Goal: Task Accomplishment & Management: Manage account settings

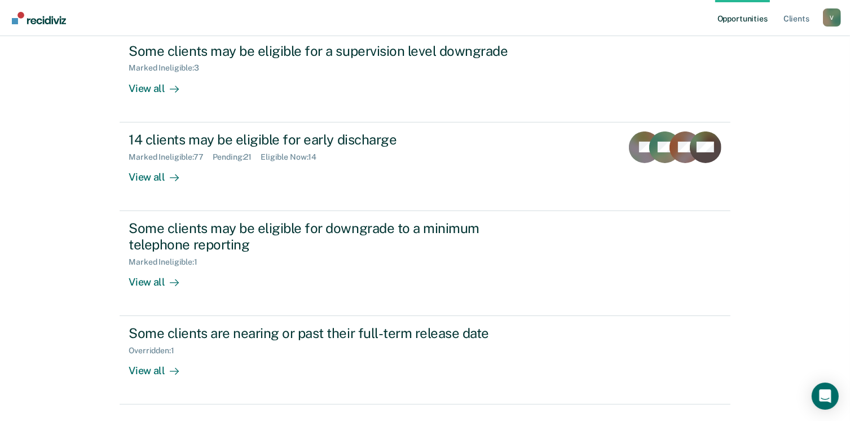
scroll to position [164, 0]
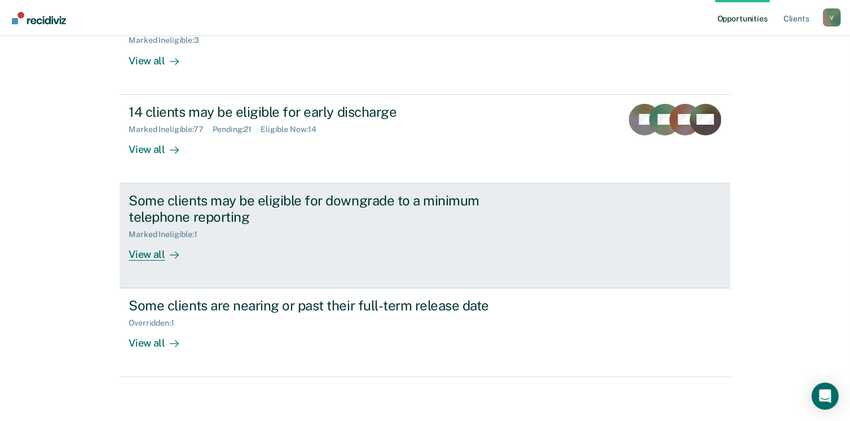
click at [156, 256] on div "View all" at bounding box center [160, 250] width 63 height 22
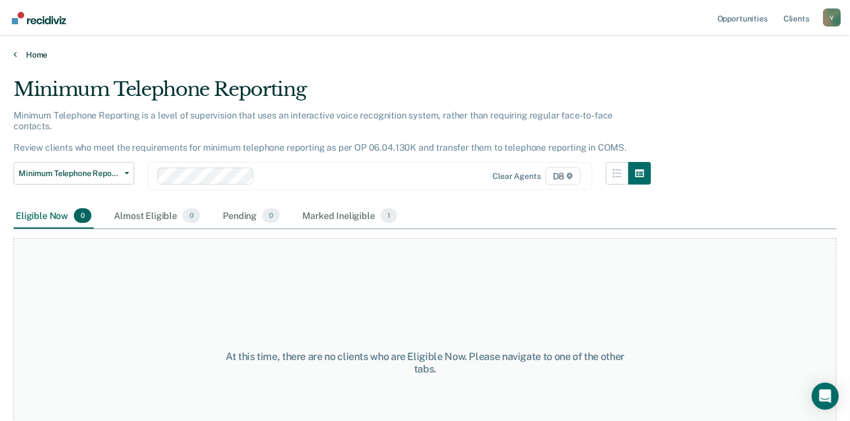
click at [41, 54] on link "Home" at bounding box center [425, 55] width 823 height 10
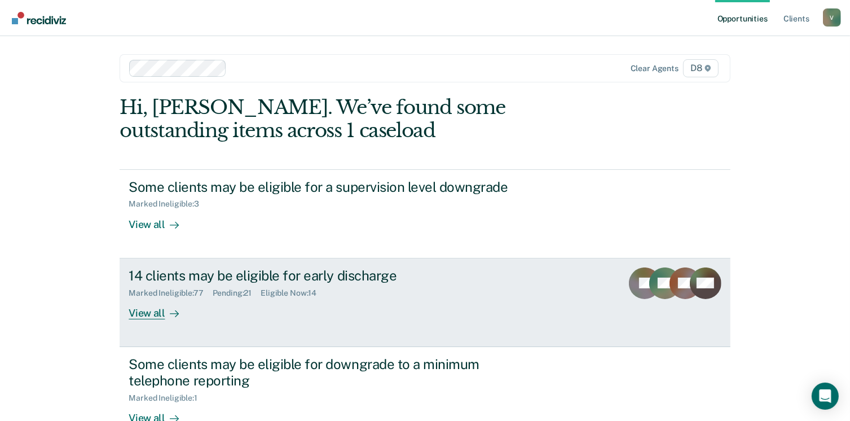
click at [150, 313] on div "View all" at bounding box center [160, 308] width 63 height 22
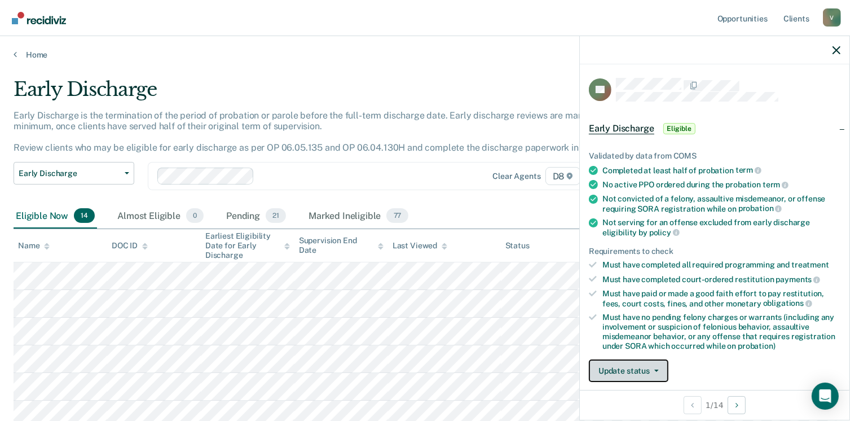
click at [648, 375] on button "Update status" at bounding box center [629, 370] width 80 height 23
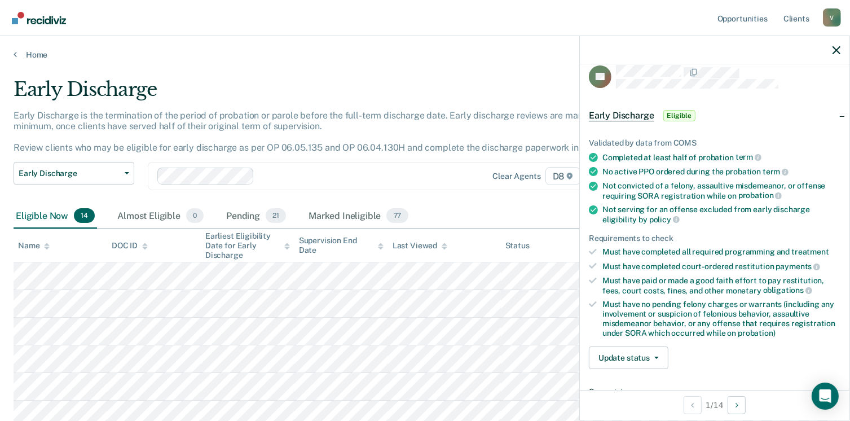
scroll to position [130, 0]
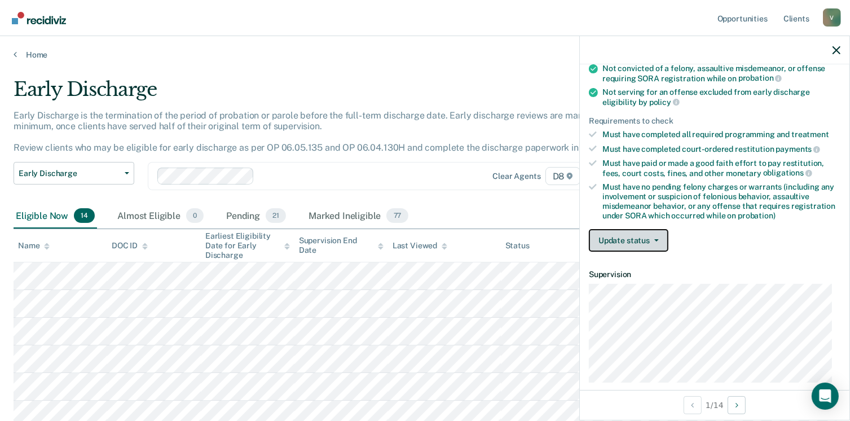
click at [650, 232] on button "Update status" at bounding box center [629, 240] width 80 height 23
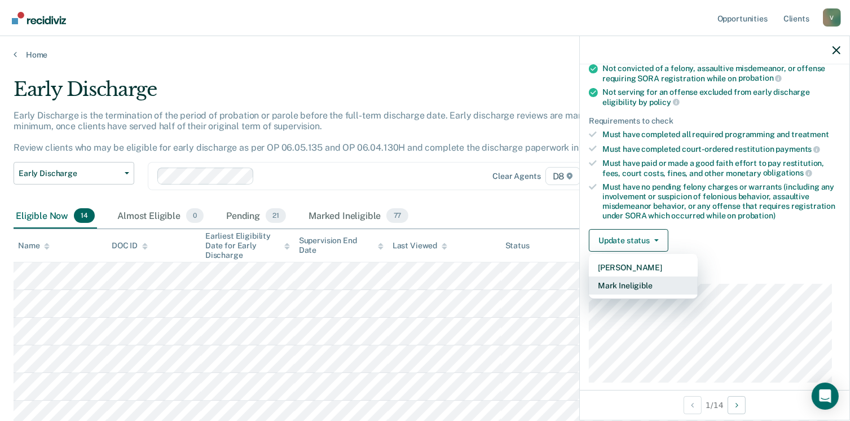
click at [637, 283] on button "Mark Ineligible" at bounding box center [643, 286] width 109 height 18
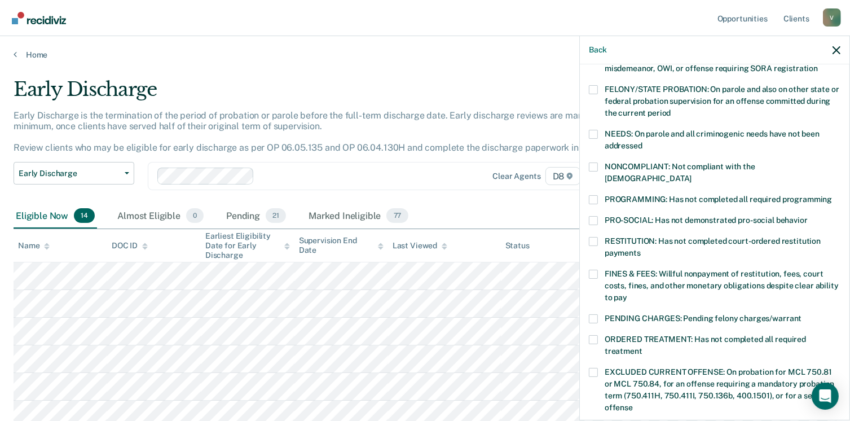
click at [594, 237] on span at bounding box center [593, 241] width 9 height 9
click at [641, 249] on input "RESTITUTION: Has not completed court-ordered restitution payments" at bounding box center [641, 249] width 0 height 0
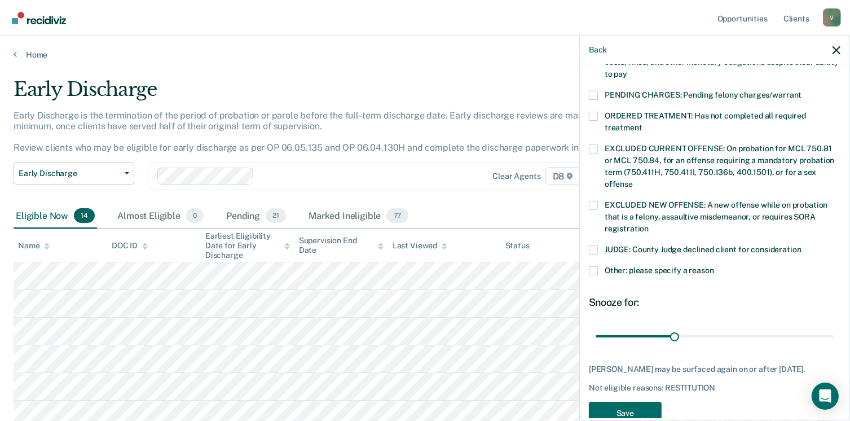
scroll to position [367, 0]
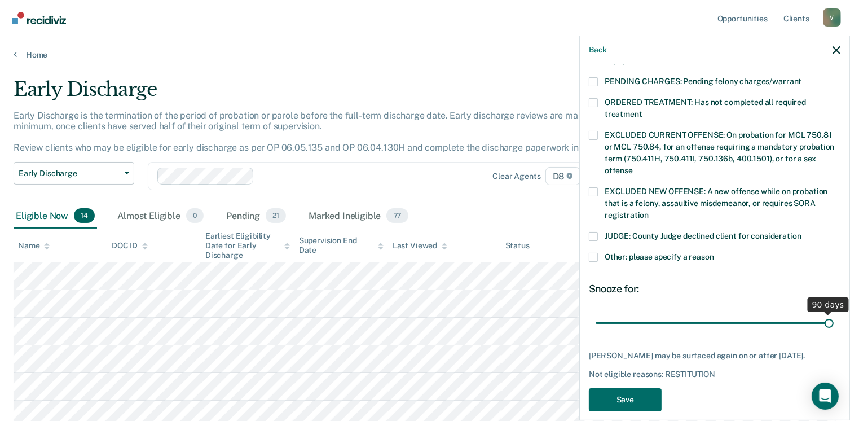
drag, startPoint x: 673, startPoint y: 305, endPoint x: 862, endPoint y: 287, distance: 190.5
type input "90"
click at [834, 313] on input "range" at bounding box center [715, 323] width 238 height 20
click at [639, 396] on button "Save" at bounding box center [625, 399] width 73 height 23
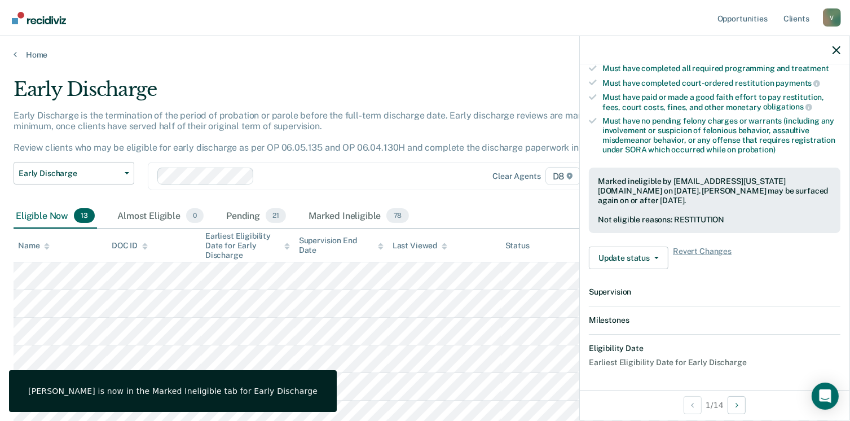
scroll to position [321, 0]
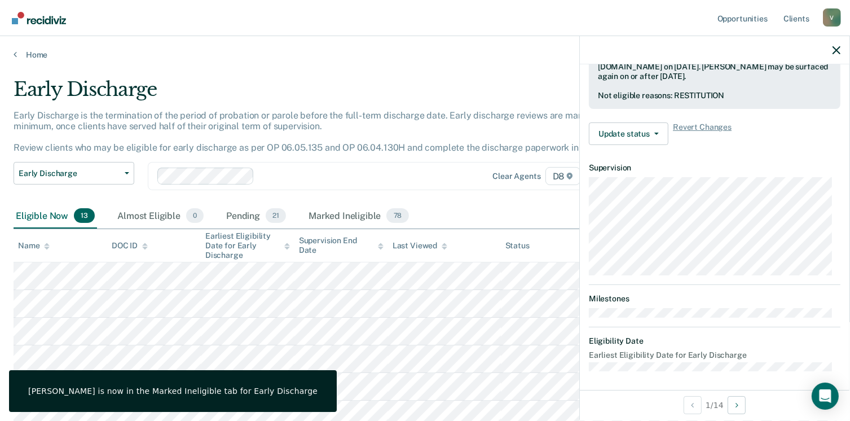
click at [440, 179] on div at bounding box center [356, 176] width 195 height 13
click at [398, 81] on div "Early Discharge" at bounding box center [333, 94] width 638 height 32
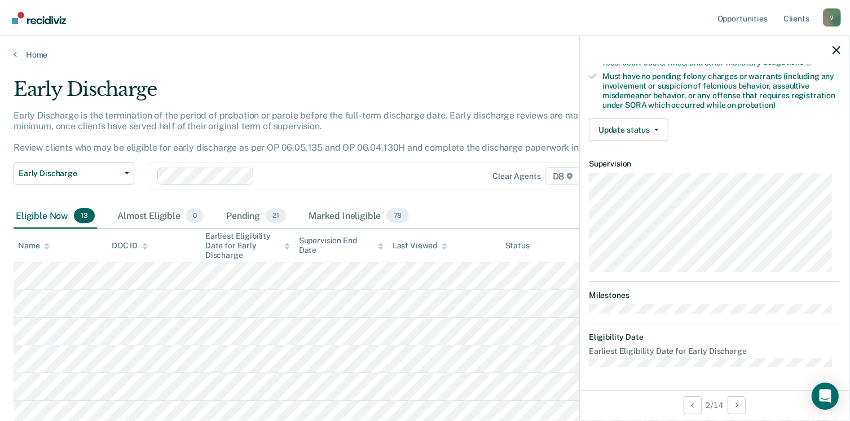
scroll to position [237, 0]
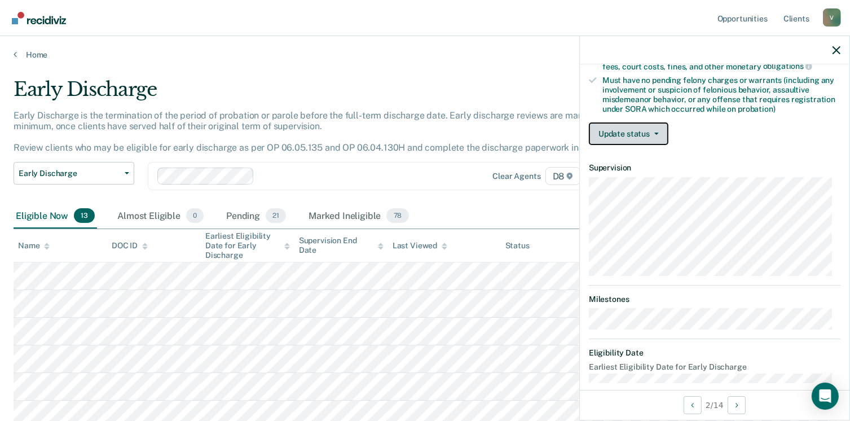
click at [660, 126] on button "Update status" at bounding box center [629, 133] width 80 height 23
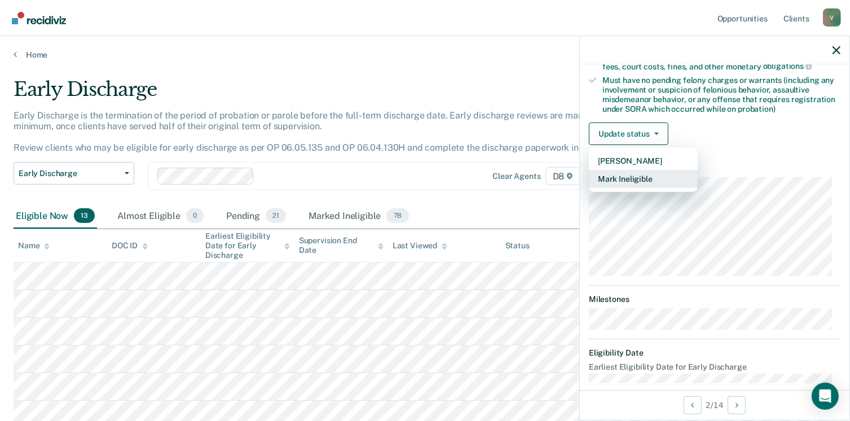
click at [630, 180] on button "Mark Ineligible" at bounding box center [643, 179] width 109 height 18
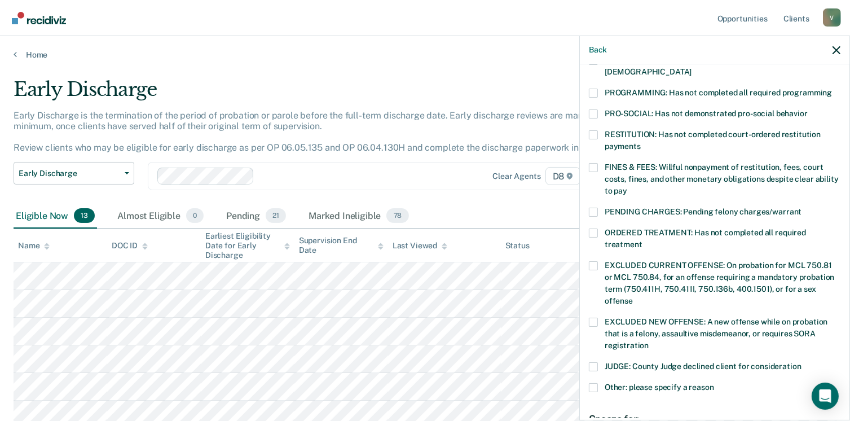
click at [598, 130] on span at bounding box center [593, 134] width 9 height 9
click at [641, 142] on input "RESTITUTION: Has not completed court-ordered restitution payments" at bounding box center [641, 142] width 0 height 0
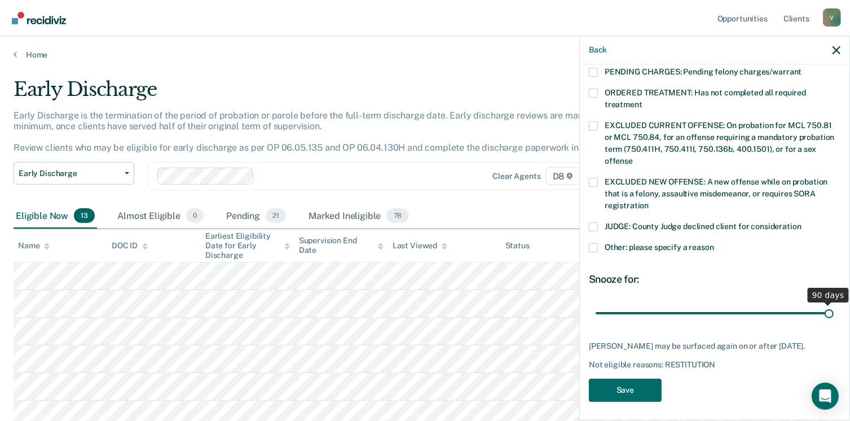
drag, startPoint x: 669, startPoint y: 296, endPoint x: 862, endPoint y: 305, distance: 193.8
type input "90"
click at [834, 305] on input "range" at bounding box center [715, 314] width 238 height 20
click at [608, 383] on button "Save" at bounding box center [625, 390] width 73 height 23
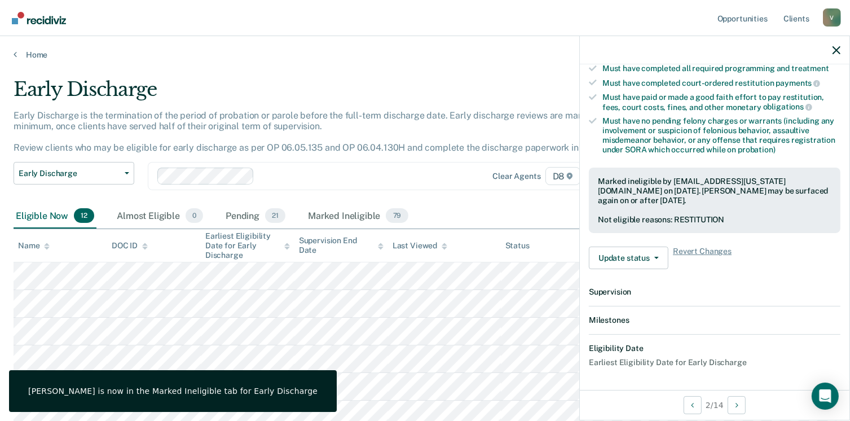
scroll to position [332, 0]
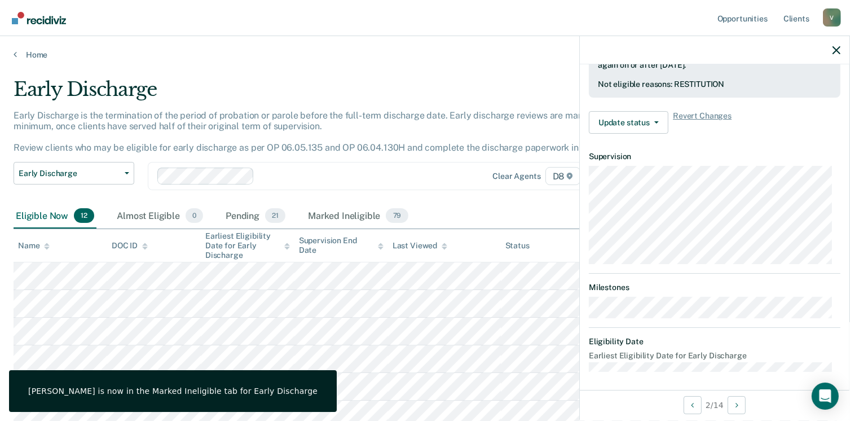
click at [393, 154] on div "Early Discharge is the termination of the period of probation or parole before …" at bounding box center [333, 136] width 638 height 52
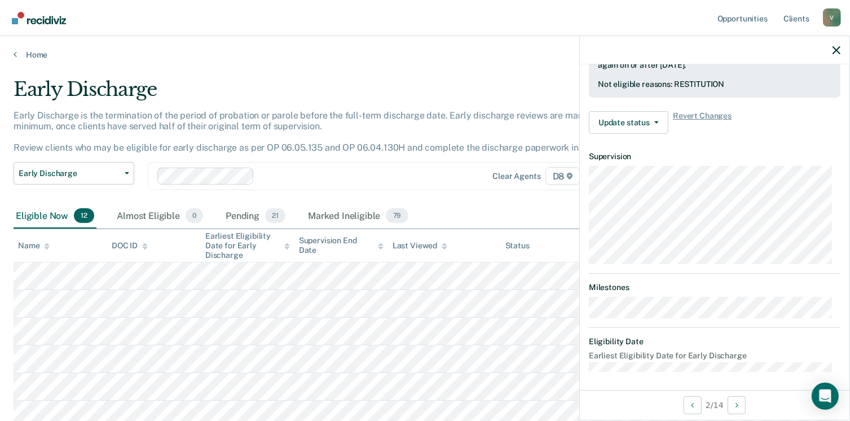
scroll to position [237, 0]
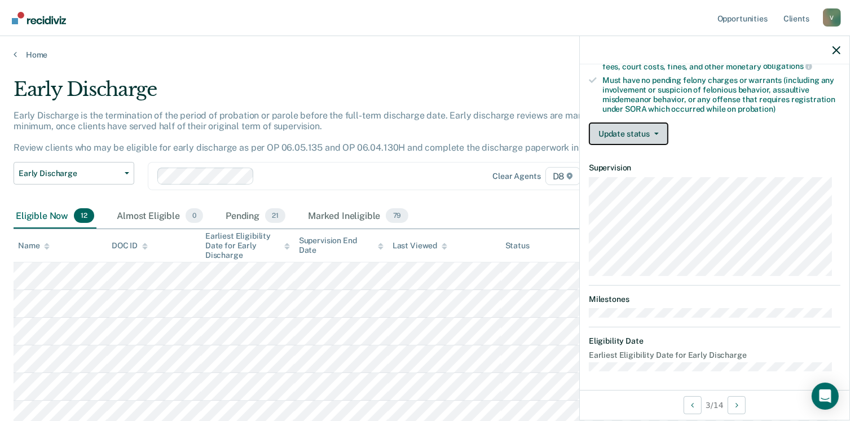
click at [655, 133] on icon "button" at bounding box center [657, 134] width 5 height 2
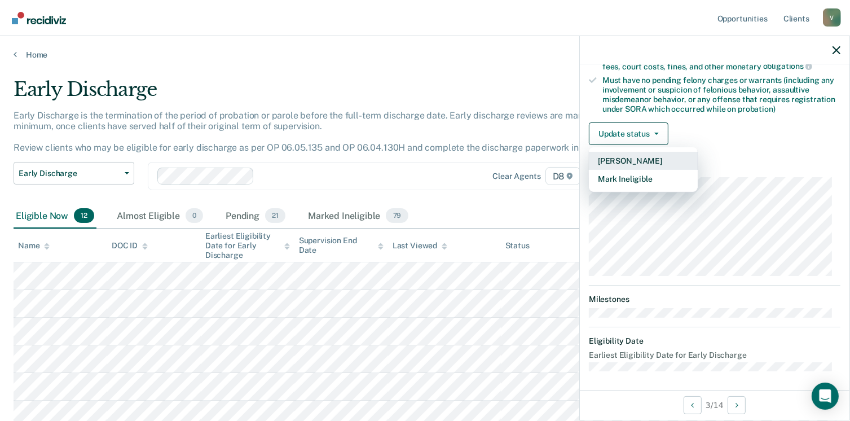
click at [628, 155] on button "[PERSON_NAME]" at bounding box center [643, 161] width 109 height 18
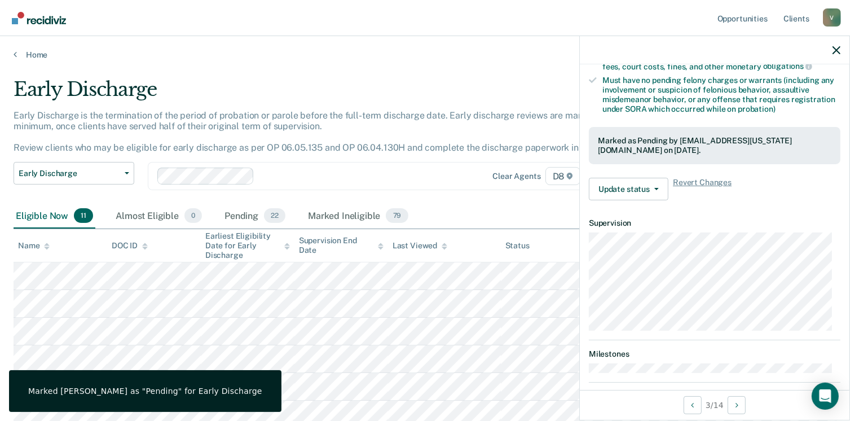
click at [438, 156] on div "Early Discharge is the termination of the period of probation or parole before …" at bounding box center [333, 136] width 638 height 52
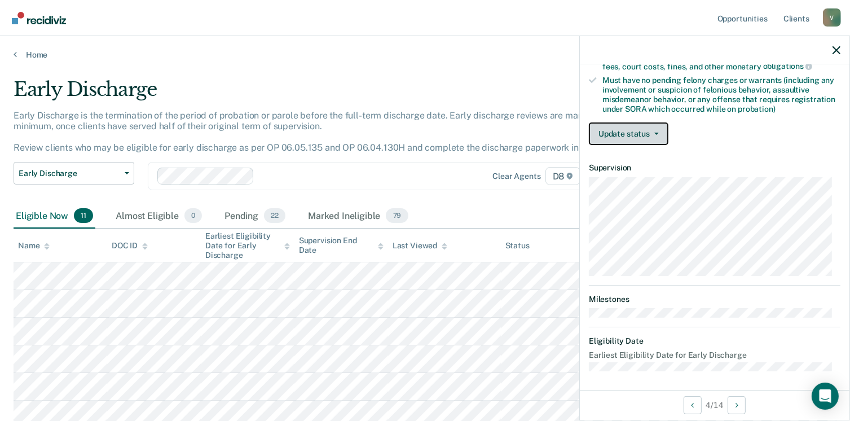
click at [652, 127] on button "Update status" at bounding box center [629, 133] width 80 height 23
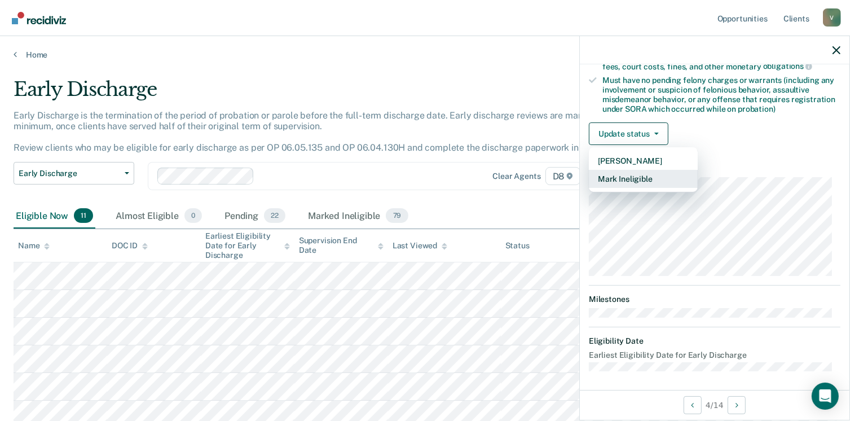
click at [646, 181] on button "Mark Ineligible" at bounding box center [643, 179] width 109 height 18
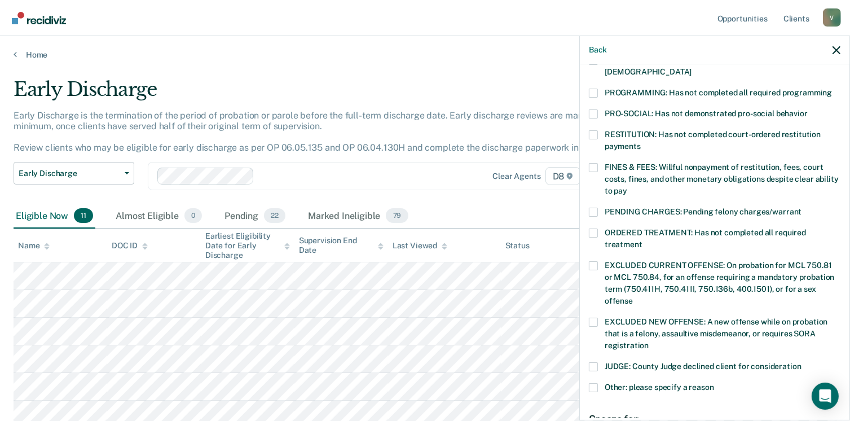
click at [585, 154] on div "RW Which of the following requirements has [PERSON_NAME] not met? [MEDICAL_DATA…" at bounding box center [715, 241] width 270 height 354
click at [591, 130] on label "RESTITUTION: Has not completed court-ordered restitution payments" at bounding box center [715, 142] width 252 height 24
click at [641, 142] on input "RESTITUTION: Has not completed court-ordered restitution payments" at bounding box center [641, 142] width 0 height 0
click at [593, 163] on span at bounding box center [593, 167] width 9 height 9
click at [628, 187] on input "FINES & FEES: Willful nonpayment of restitution, fees, court costs, fines, and …" at bounding box center [628, 187] width 0 height 0
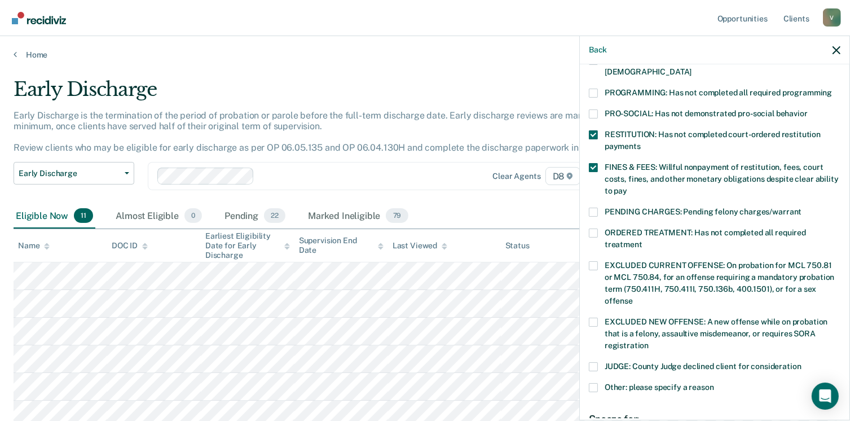
scroll to position [367, 0]
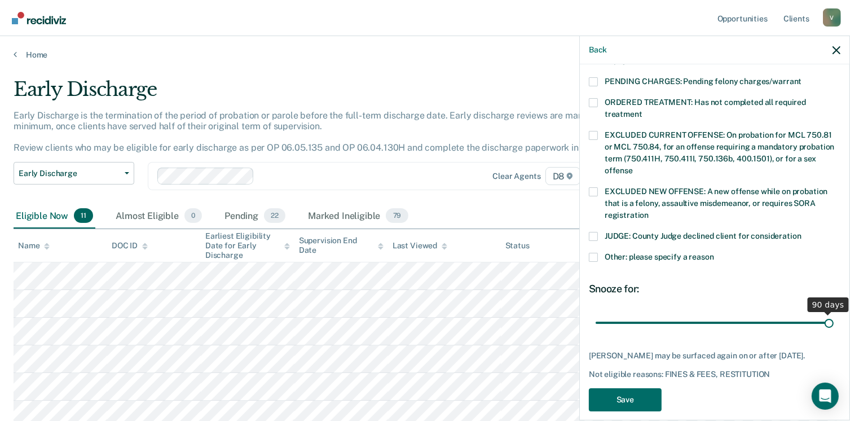
drag, startPoint x: 673, startPoint y: 309, endPoint x: 862, endPoint y: 321, distance: 190.0
type input "90"
click at [834, 321] on input "range" at bounding box center [715, 323] width 238 height 20
click at [629, 388] on button "Save" at bounding box center [625, 399] width 73 height 23
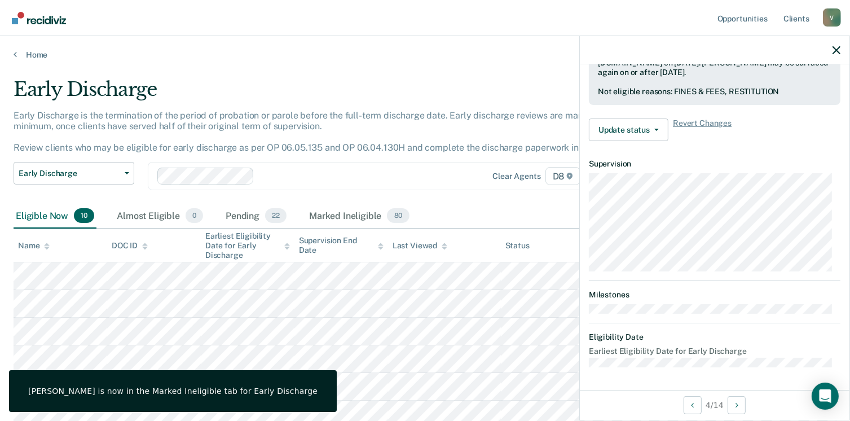
scroll to position [321, 0]
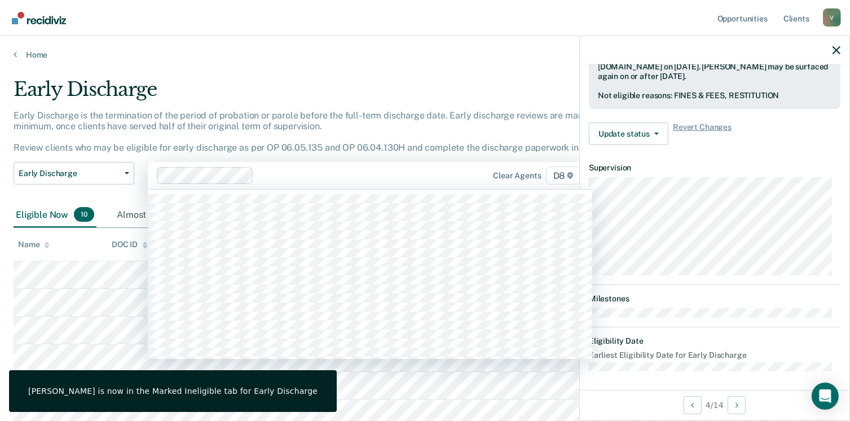
click at [444, 162] on div "Clear agents D8" at bounding box center [370, 175] width 445 height 27
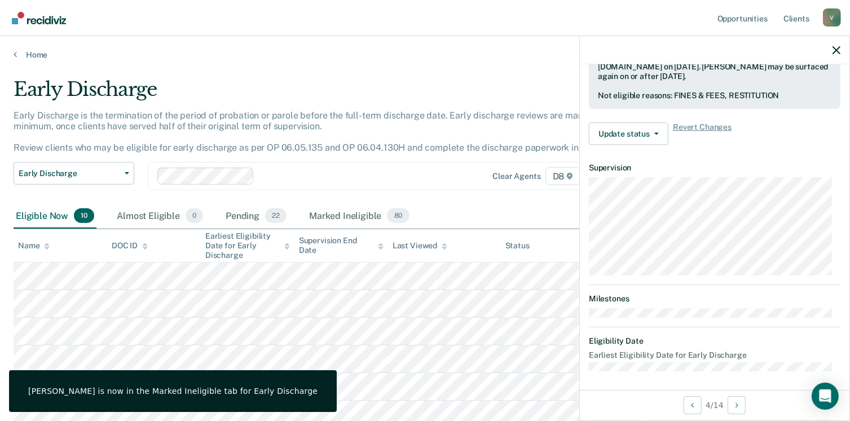
click at [420, 76] on main "Early Discharge Early Discharge is the termination of the period of probation o…" at bounding box center [425, 338] width 850 height 557
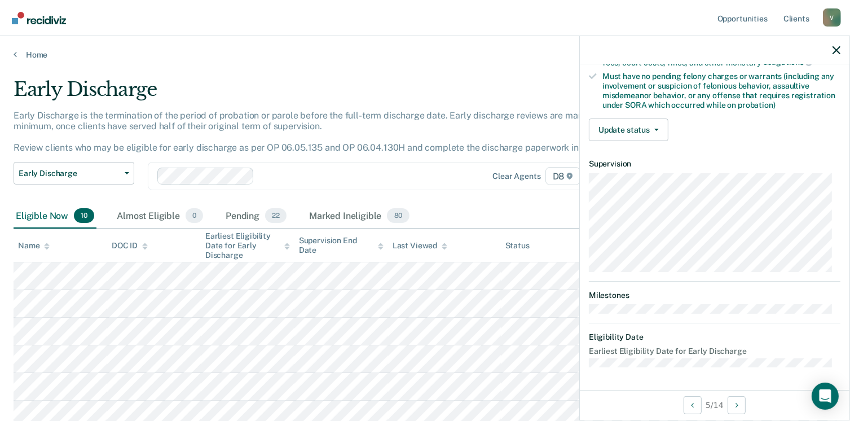
scroll to position [237, 0]
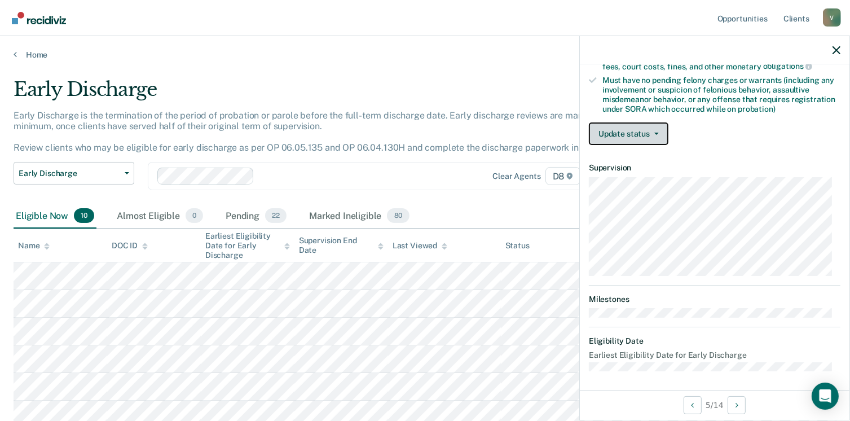
click at [647, 126] on button "Update status" at bounding box center [629, 133] width 80 height 23
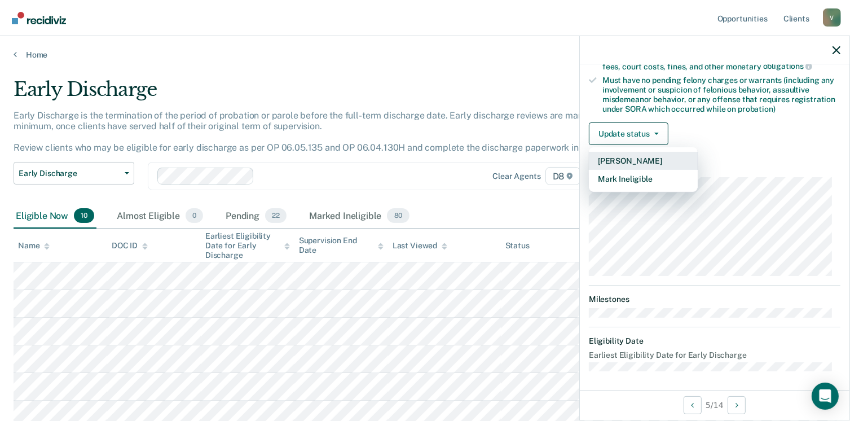
click at [634, 155] on button "[PERSON_NAME]" at bounding box center [643, 161] width 109 height 18
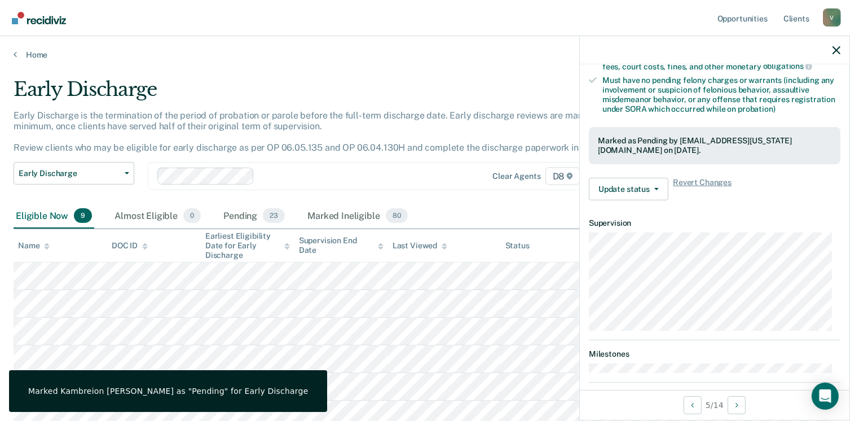
click at [439, 174] on div at bounding box center [356, 176] width 195 height 13
click at [392, 78] on div "Early Discharge" at bounding box center [333, 94] width 638 height 32
click at [392, 152] on div "Early Discharge is the termination of the period of probation or parole before …" at bounding box center [333, 136] width 638 height 52
click at [837, 55] on div at bounding box center [715, 50] width 270 height 28
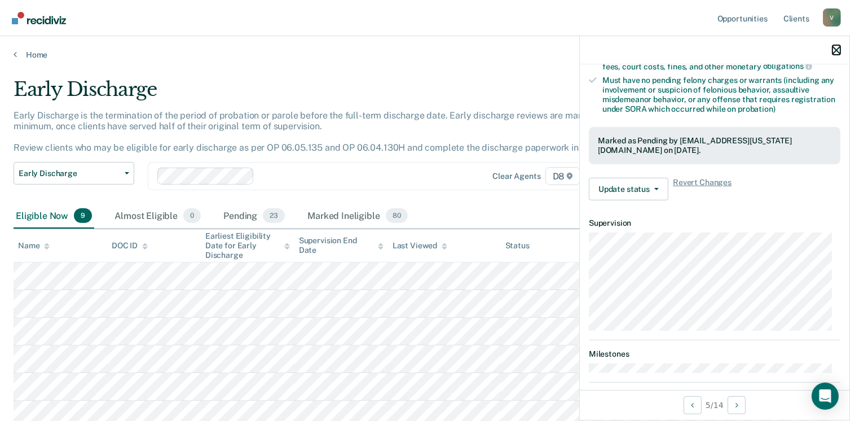
click at [837, 53] on icon "button" at bounding box center [837, 50] width 8 height 8
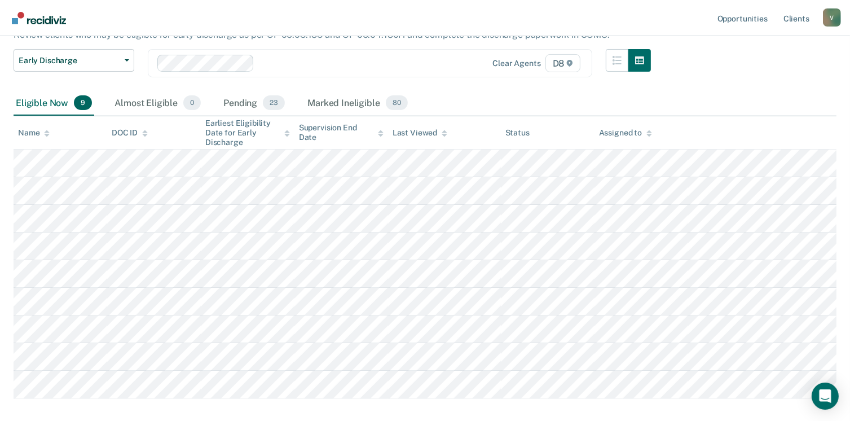
scroll to position [112, 0]
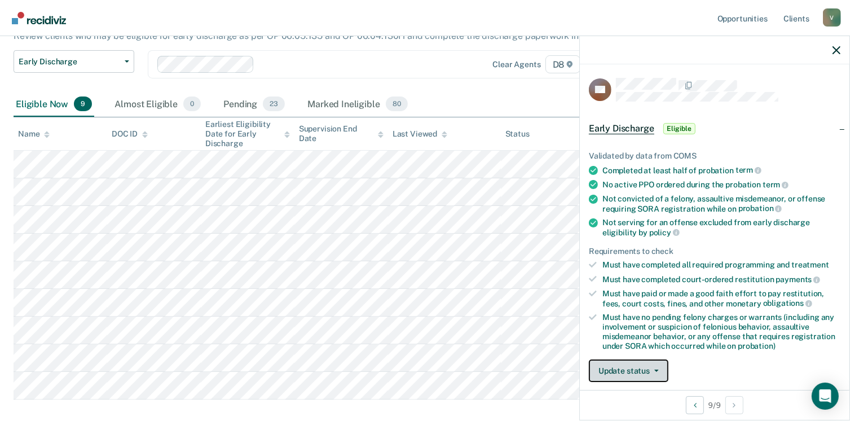
click at [647, 368] on button "Update status" at bounding box center [629, 370] width 80 height 23
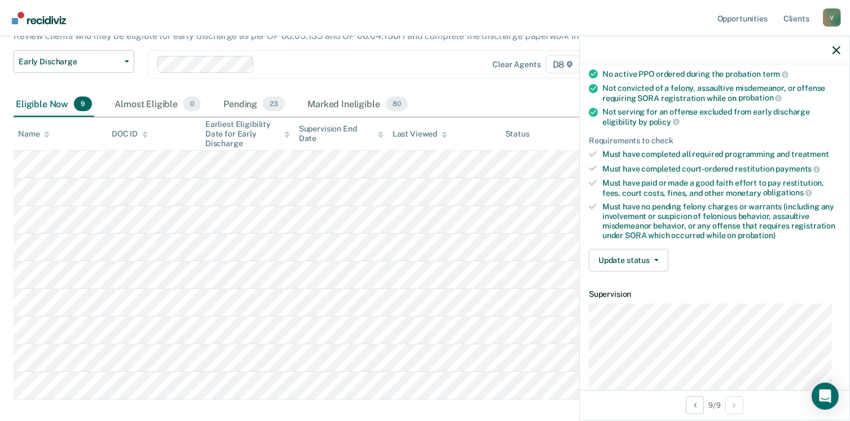
scroll to position [116, 0]
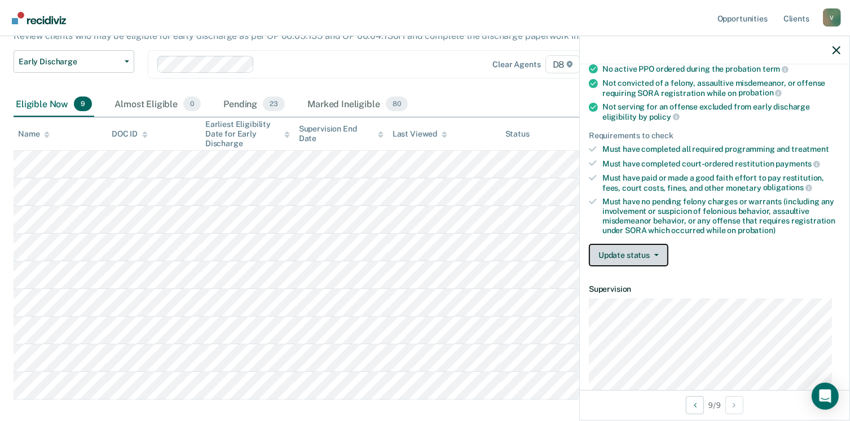
click at [638, 248] on button "Update status" at bounding box center [629, 255] width 80 height 23
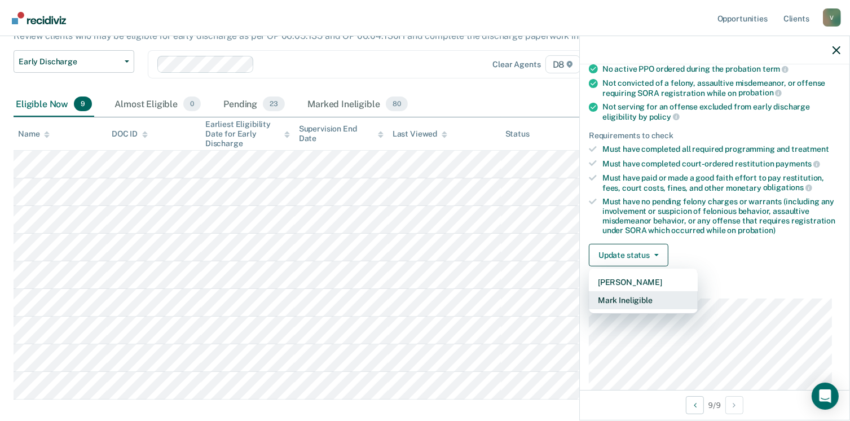
click at [632, 300] on button "Mark Ineligible" at bounding box center [643, 300] width 109 height 18
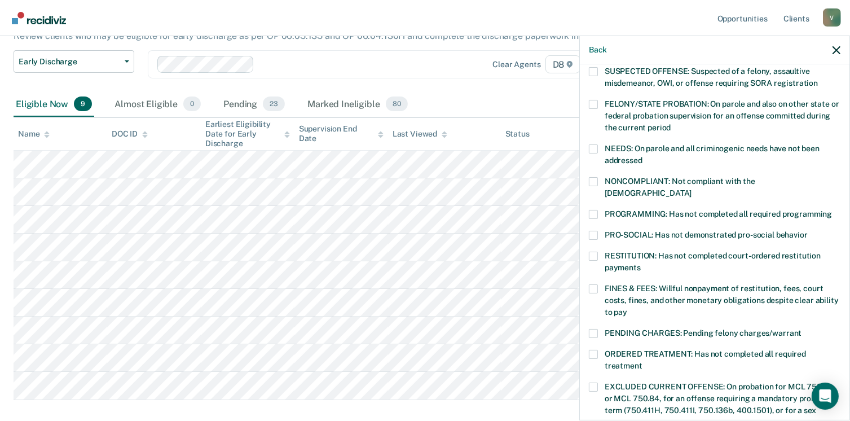
click at [596, 252] on span at bounding box center [593, 256] width 9 height 9
click at [641, 264] on input "RESTITUTION: Has not completed court-ordered restitution payments" at bounding box center [641, 264] width 0 height 0
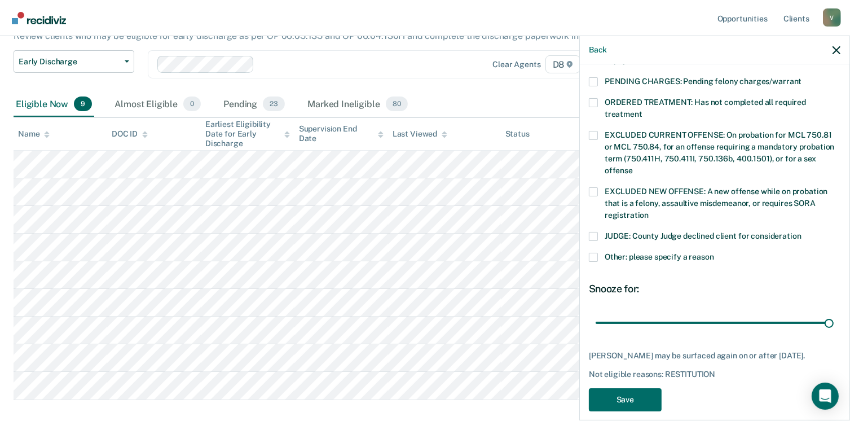
drag, startPoint x: 668, startPoint y: 307, endPoint x: 857, endPoint y: 300, distance: 189.2
type input "90"
click at [834, 313] on input "range" at bounding box center [715, 323] width 238 height 20
click at [639, 396] on button "Save" at bounding box center [625, 399] width 73 height 23
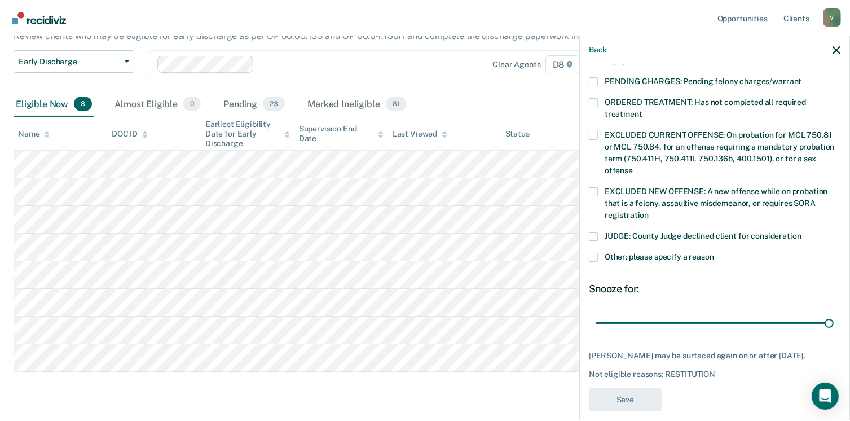
scroll to position [321, 0]
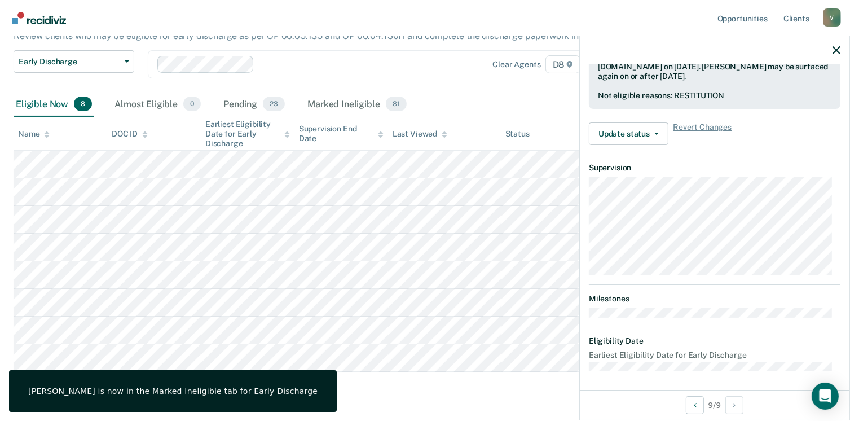
click at [380, 387] on div "Early Discharge Early Discharge is the termination of the period of probation o…" at bounding box center [425, 185] width 823 height 438
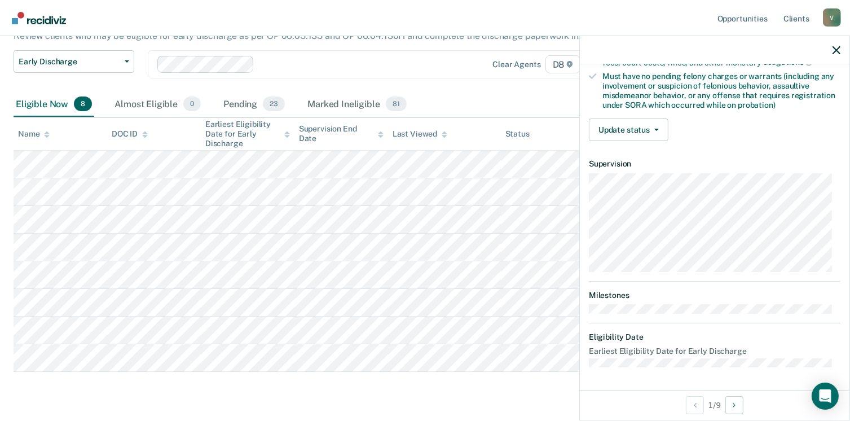
scroll to position [237, 0]
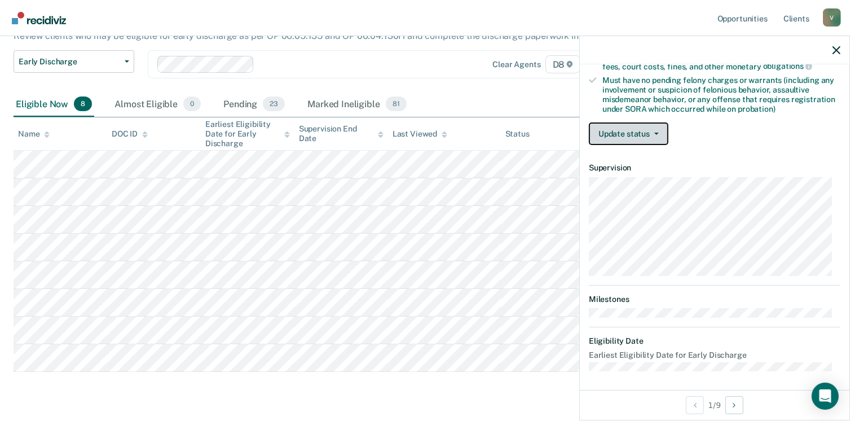
click at [643, 127] on button "Update status" at bounding box center [629, 133] width 80 height 23
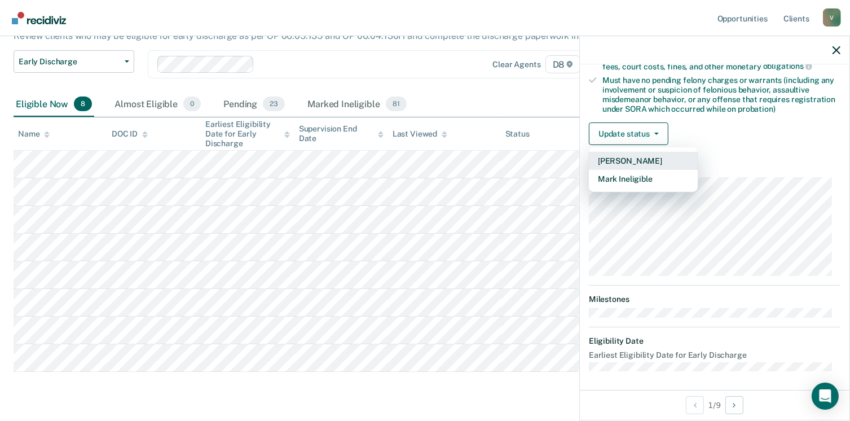
click at [642, 159] on button "[PERSON_NAME]" at bounding box center [643, 161] width 109 height 18
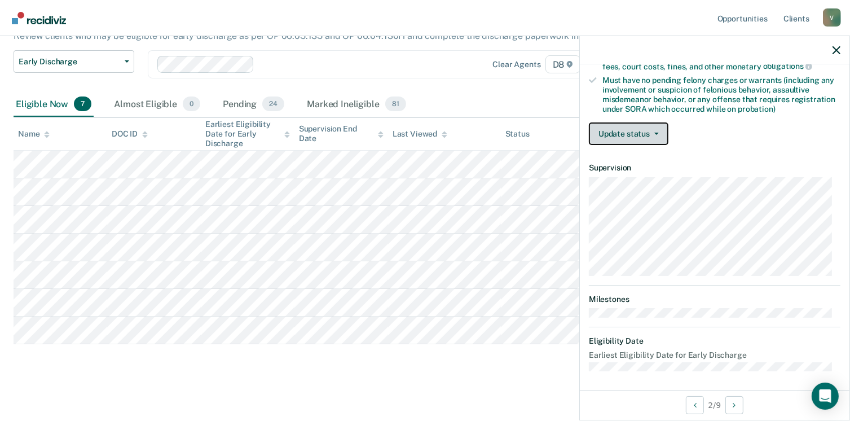
click at [653, 126] on button "Update status" at bounding box center [629, 133] width 80 height 23
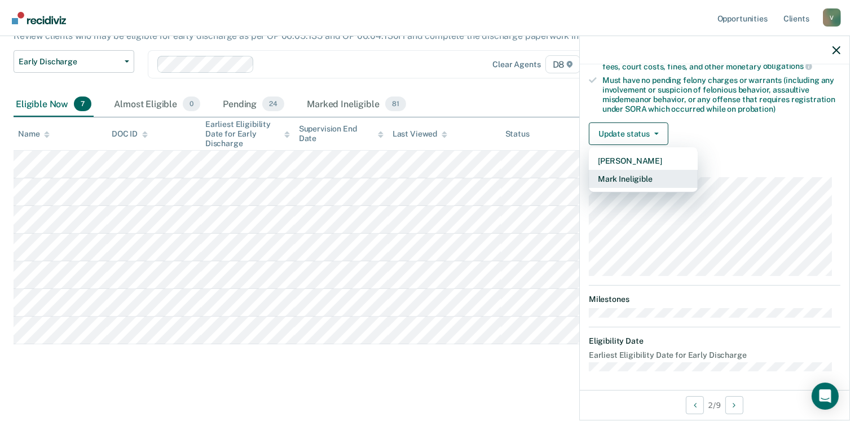
click at [625, 177] on button "Mark Ineligible" at bounding box center [643, 179] width 109 height 18
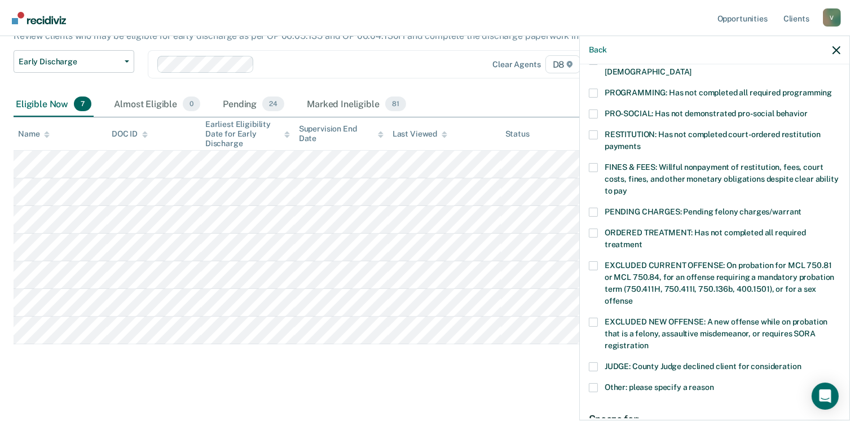
click at [593, 163] on span at bounding box center [593, 167] width 9 height 9
click at [628, 187] on input "FINES & FEES: Willful nonpayment of restitution, fees, court costs, fines, and …" at bounding box center [628, 187] width 0 height 0
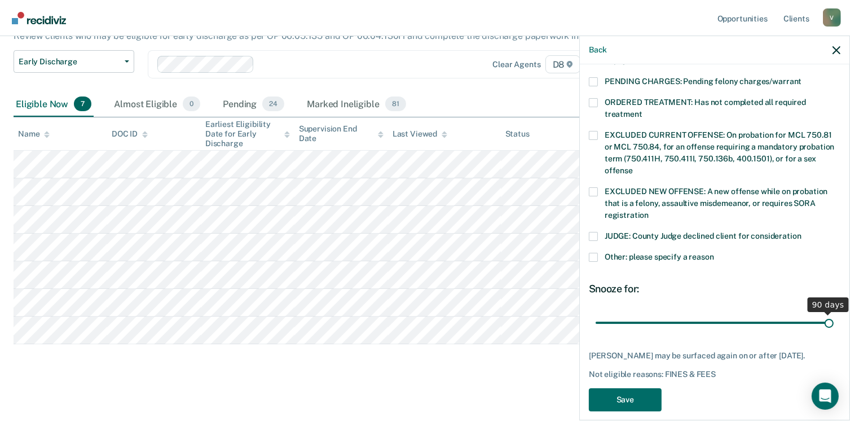
drag, startPoint x: 670, startPoint y: 308, endPoint x: 862, endPoint y: 292, distance: 193.1
type input "90"
click at [834, 313] on input "range" at bounding box center [715, 323] width 238 height 20
click at [618, 404] on div "JM Which of the following requirements has [PERSON_NAME] not met? [MEDICAL_DATA…" at bounding box center [715, 65] width 252 height 708
click at [620, 388] on button "Save" at bounding box center [625, 399] width 73 height 23
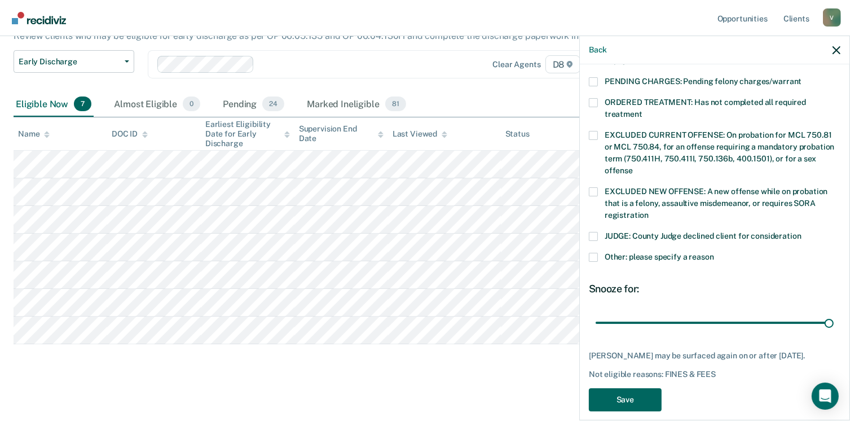
scroll to position [87, 0]
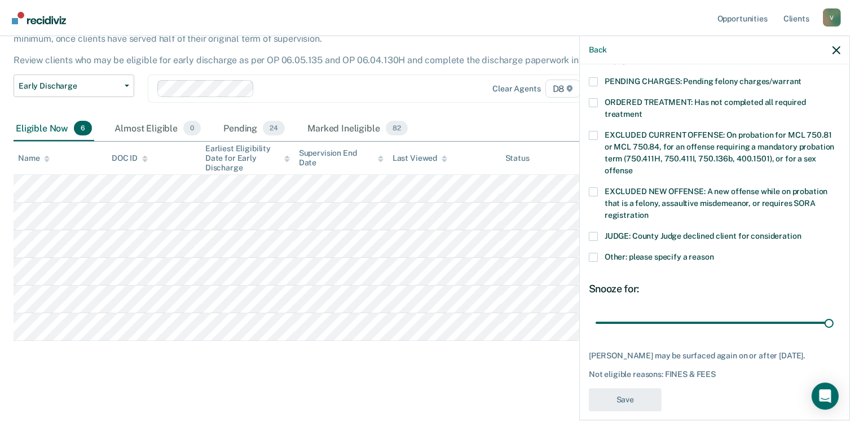
click at [415, 382] on main "Early Discharge Early Discharge is the termination of the period of probation o…" at bounding box center [425, 195] width 850 height 446
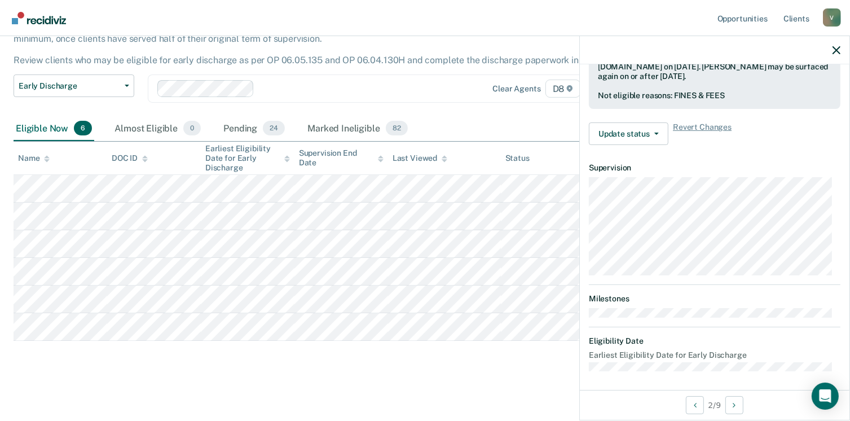
scroll to position [237, 0]
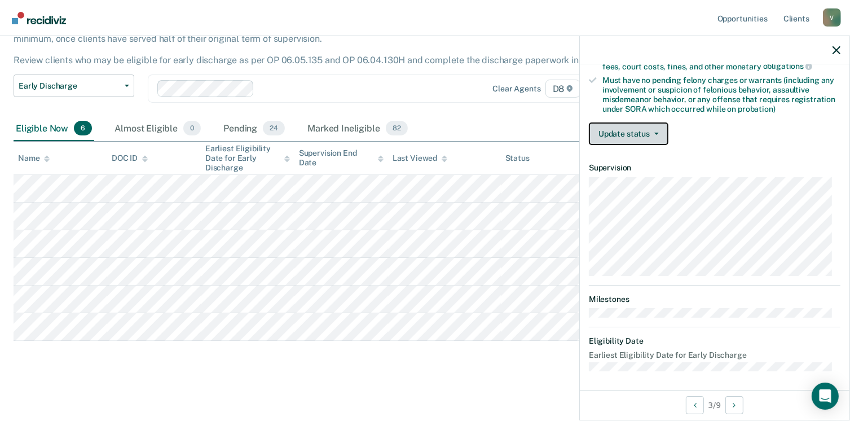
click at [652, 122] on button "Update status" at bounding box center [629, 133] width 80 height 23
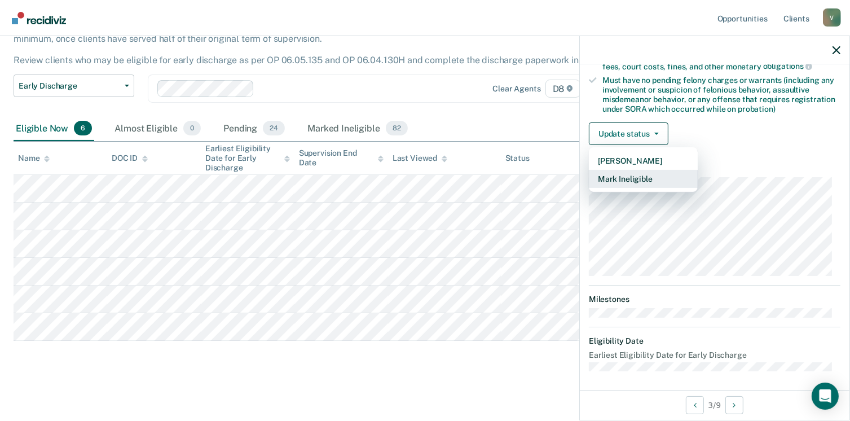
click at [628, 177] on button "Mark Ineligible" at bounding box center [643, 179] width 109 height 18
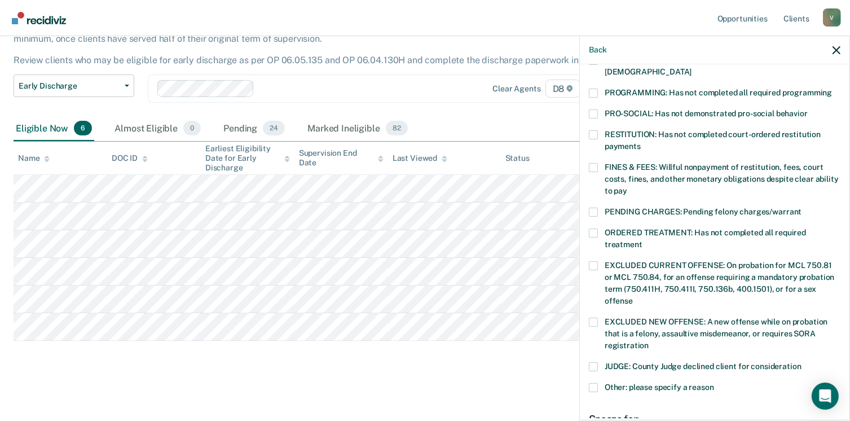
click at [596, 163] on span at bounding box center [593, 167] width 9 height 9
click at [628, 187] on input "FINES & FEES: Willful nonpayment of restitution, fees, court costs, fines, and …" at bounding box center [628, 187] width 0 height 0
click at [592, 130] on span at bounding box center [593, 134] width 9 height 9
click at [641, 142] on input "RESTITUTION: Has not completed court-ordered restitution payments" at bounding box center [641, 142] width 0 height 0
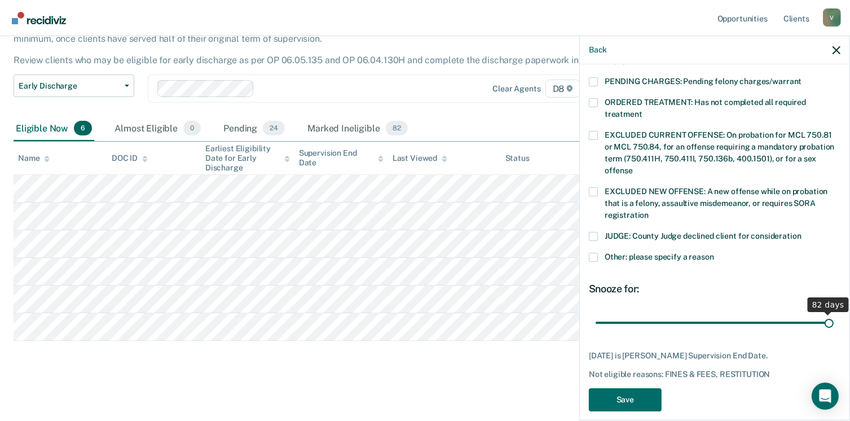
drag, startPoint x: 679, startPoint y: 307, endPoint x: 862, endPoint y: 311, distance: 182.9
type input "82"
click at [834, 313] on input "range" at bounding box center [715, 323] width 238 height 20
click at [630, 388] on button "Save" at bounding box center [625, 399] width 73 height 23
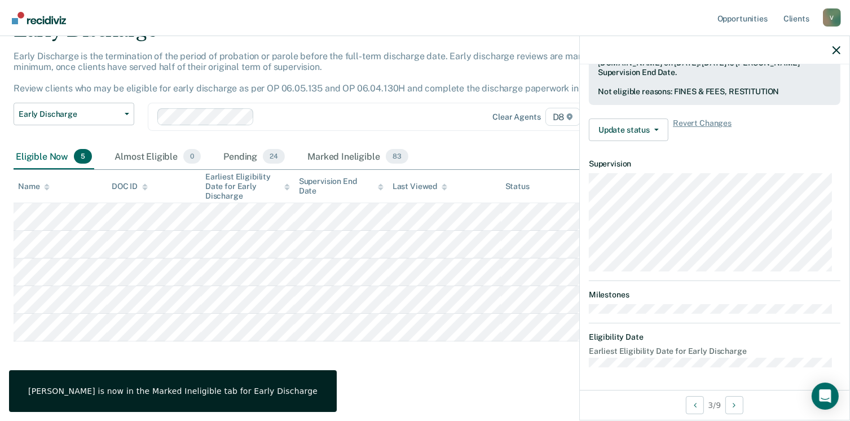
scroll to position [321, 0]
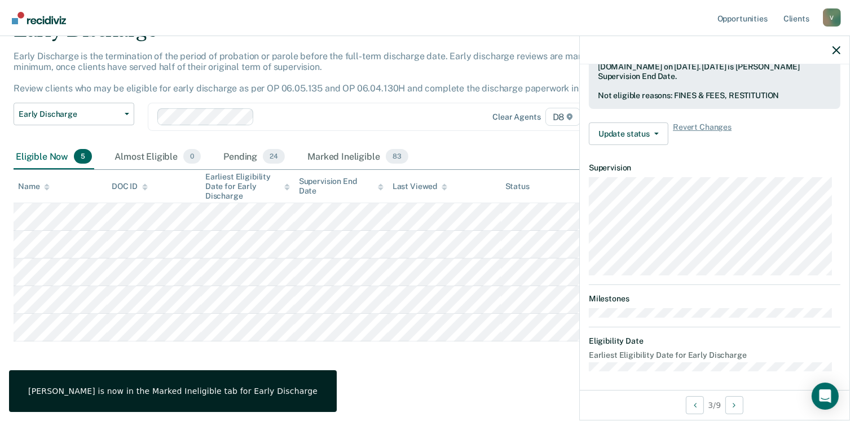
click at [299, 384] on main "Early Discharge Early Discharge is the termination of the period of probation o…" at bounding box center [425, 210] width 850 height 419
click at [370, 353] on div "Early Discharge Early Discharge is the termination of the period of probation o…" at bounding box center [425, 197] width 823 height 356
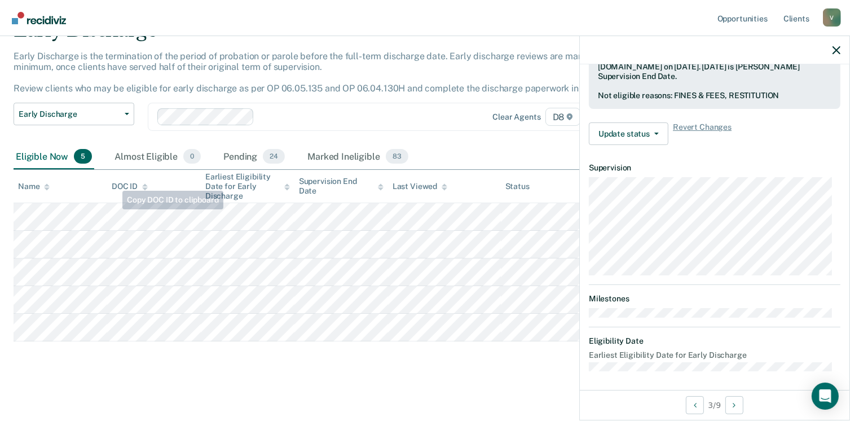
scroll to position [237, 0]
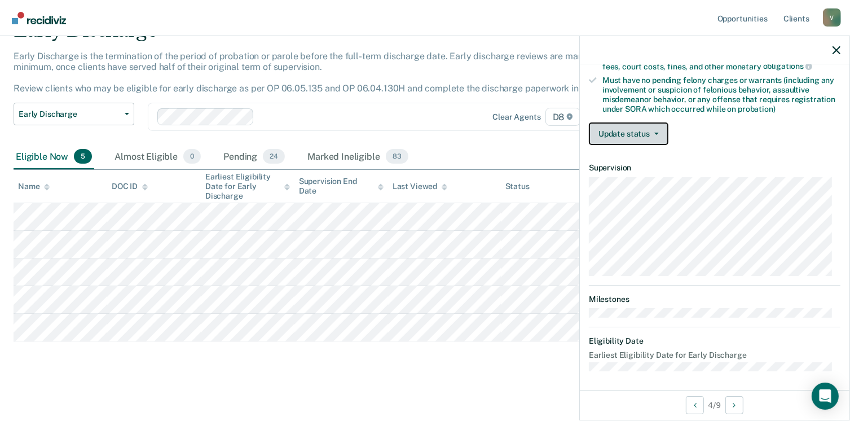
click at [649, 131] on button "Update status" at bounding box center [629, 133] width 80 height 23
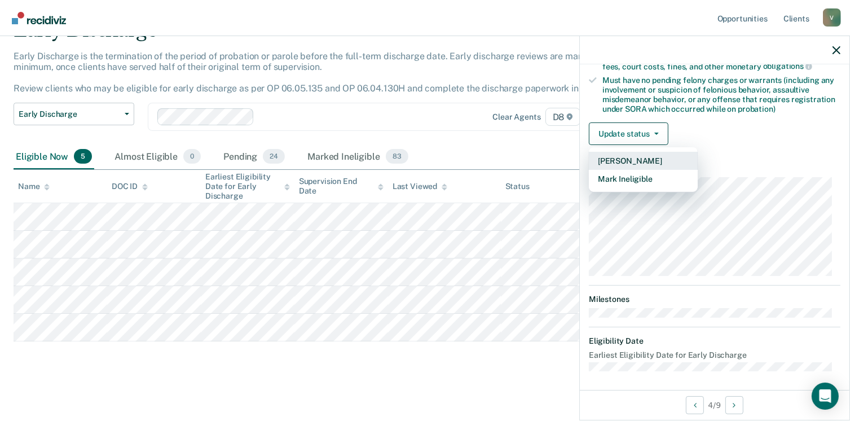
click at [639, 163] on button "[PERSON_NAME]" at bounding box center [643, 161] width 109 height 18
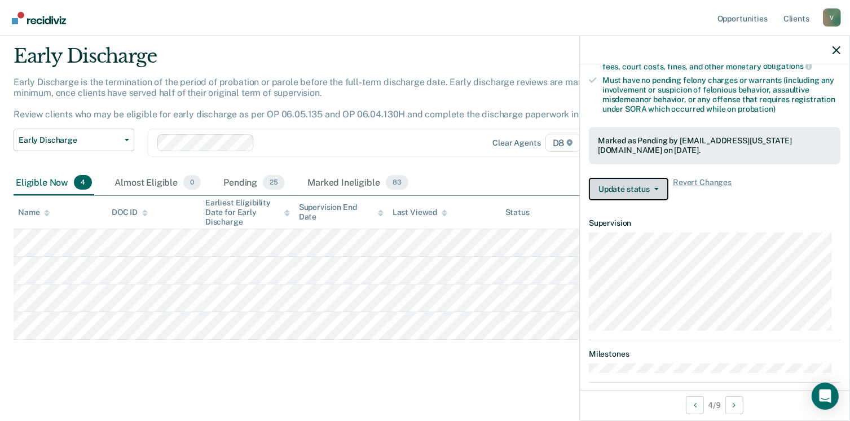
scroll to position [32, 0]
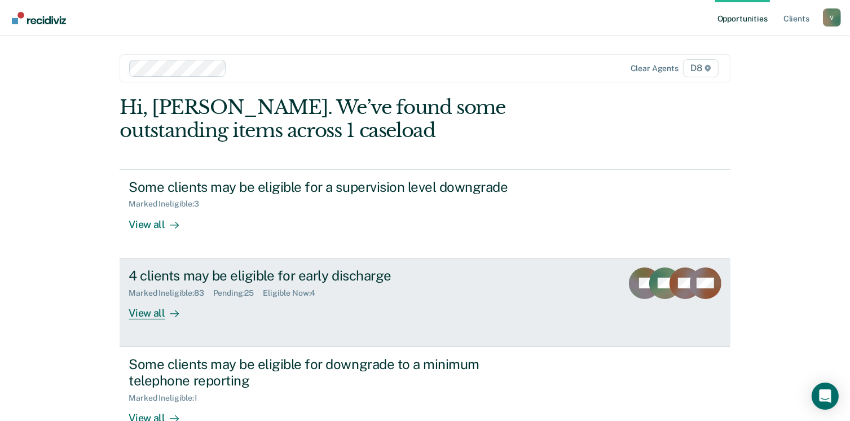
click at [153, 311] on div "View all" at bounding box center [160, 308] width 63 height 22
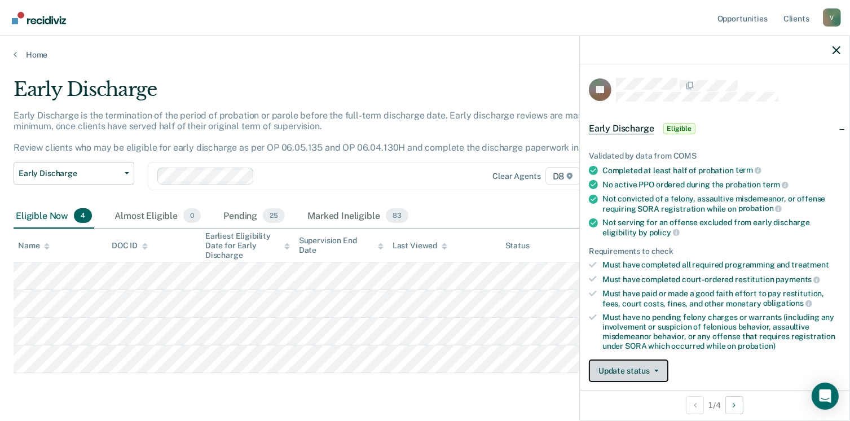
click at [638, 366] on button "Update status" at bounding box center [629, 370] width 80 height 23
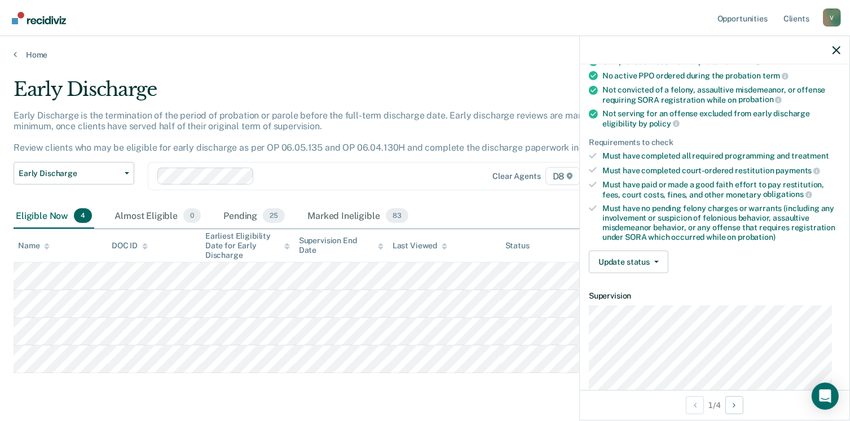
scroll to position [113, 0]
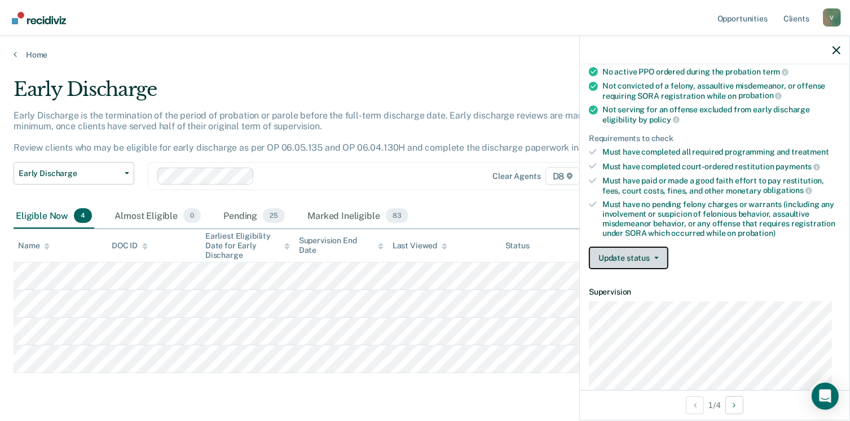
click at [626, 260] on button "Update status" at bounding box center [629, 258] width 80 height 23
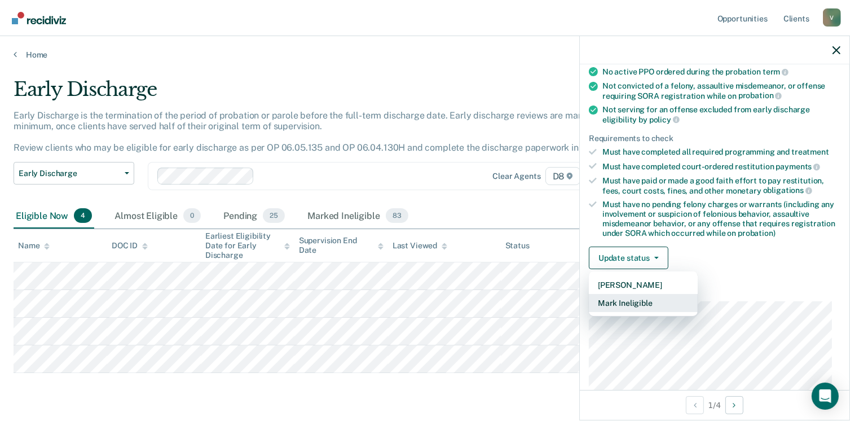
click at [634, 304] on button "Mark Ineligible" at bounding box center [643, 303] width 109 height 18
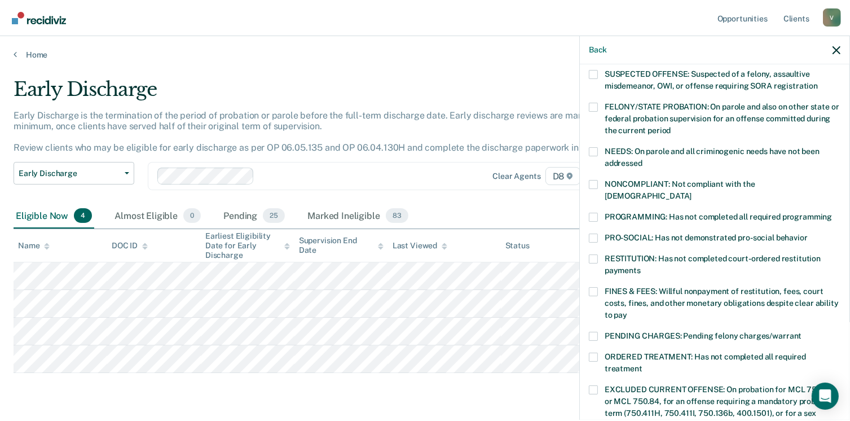
click at [597, 255] on span at bounding box center [593, 259] width 9 height 9
click at [641, 266] on input "RESTITUTION: Has not completed court-ordered restitution payments" at bounding box center [641, 266] width 0 height 0
click at [594, 287] on span at bounding box center [593, 291] width 9 height 9
click at [628, 311] on input "FINES & FEES: Willful nonpayment of restitution, fees, court costs, fines, and …" at bounding box center [628, 311] width 0 height 0
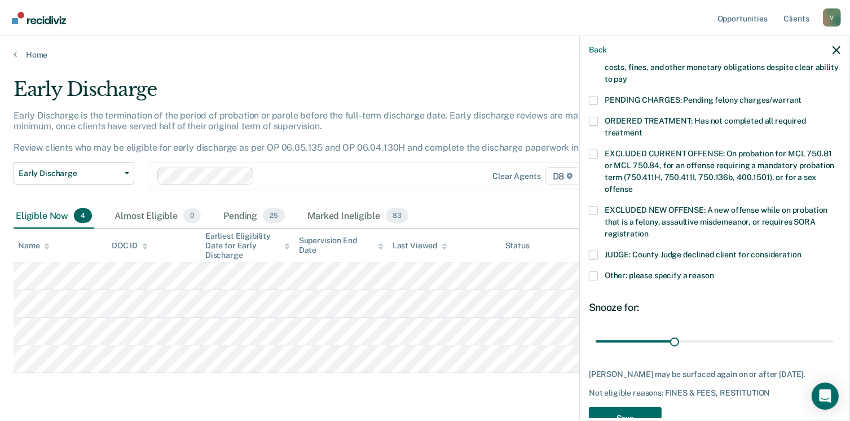
scroll to position [367, 0]
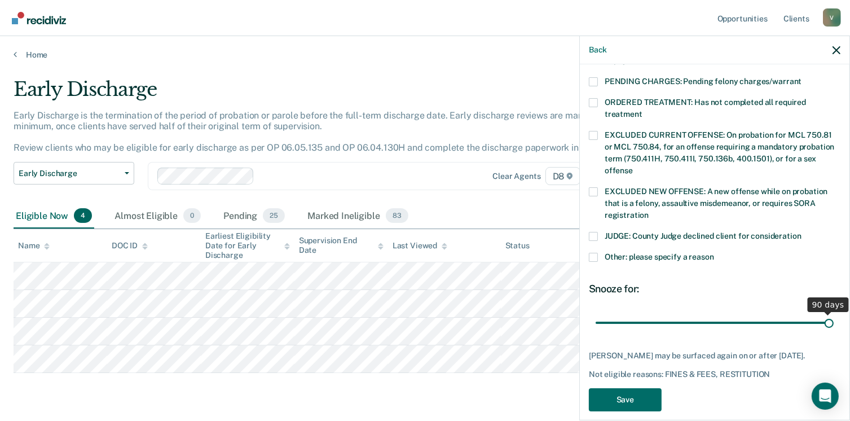
drag, startPoint x: 672, startPoint y: 310, endPoint x: 862, endPoint y: 310, distance: 190.2
type input "90"
click at [834, 313] on input "range" at bounding box center [715, 323] width 238 height 20
click at [639, 392] on button "Save" at bounding box center [625, 399] width 73 height 23
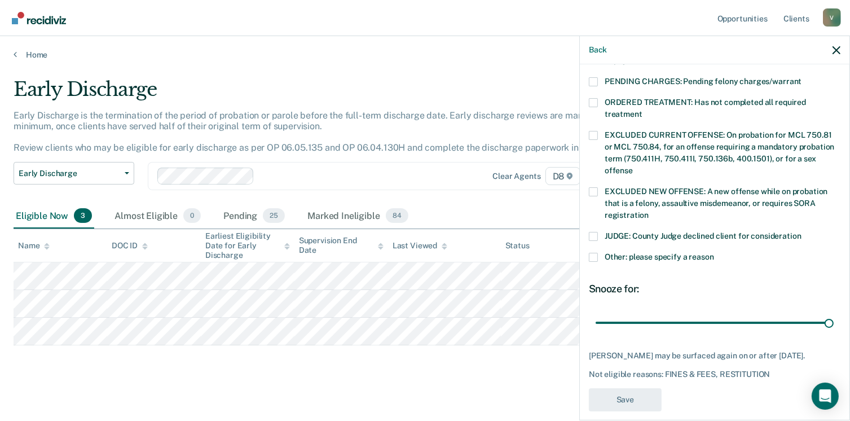
scroll to position [321, 0]
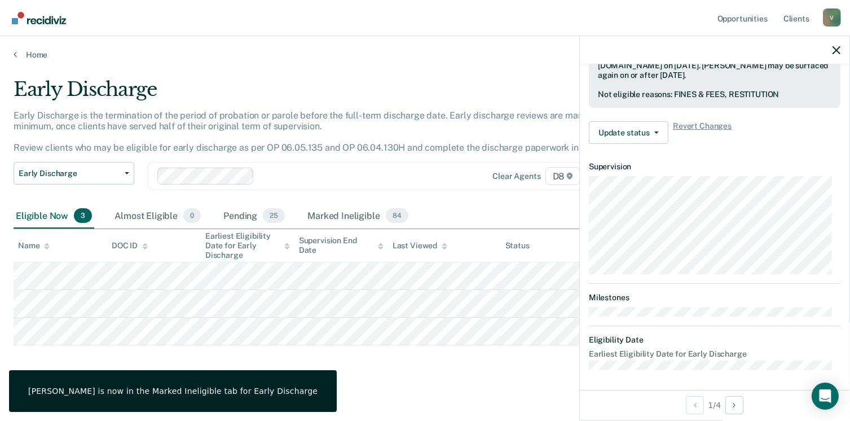
click at [429, 371] on div "Early Discharge Early Discharge is the termination of the period of probation o…" at bounding box center [425, 228] width 823 height 300
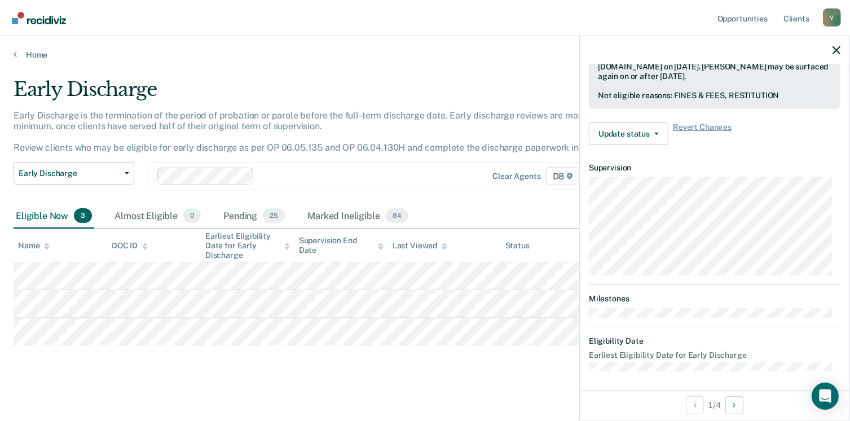
scroll to position [237, 0]
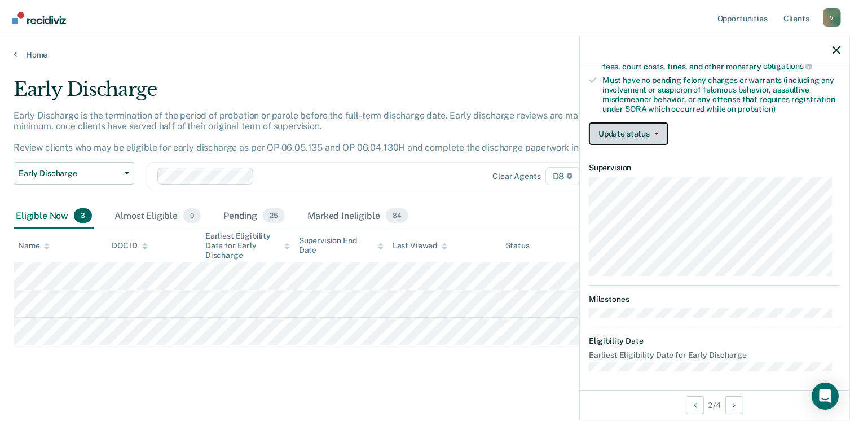
click at [641, 128] on button "Update status" at bounding box center [629, 133] width 80 height 23
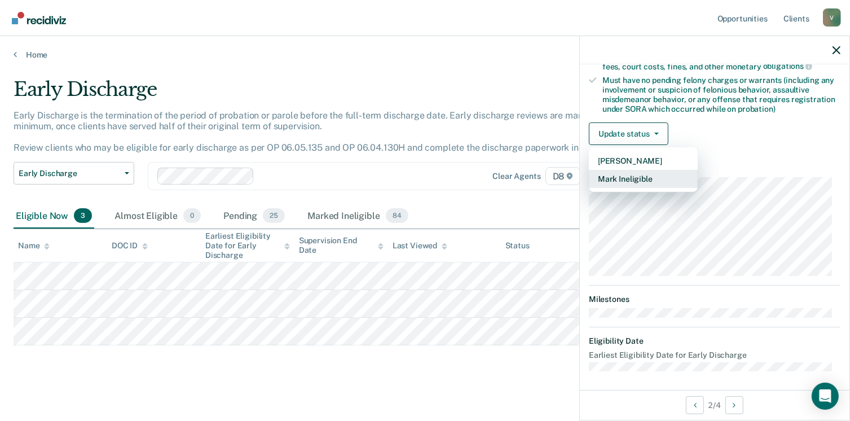
click at [626, 178] on button "Mark Ineligible" at bounding box center [643, 179] width 109 height 18
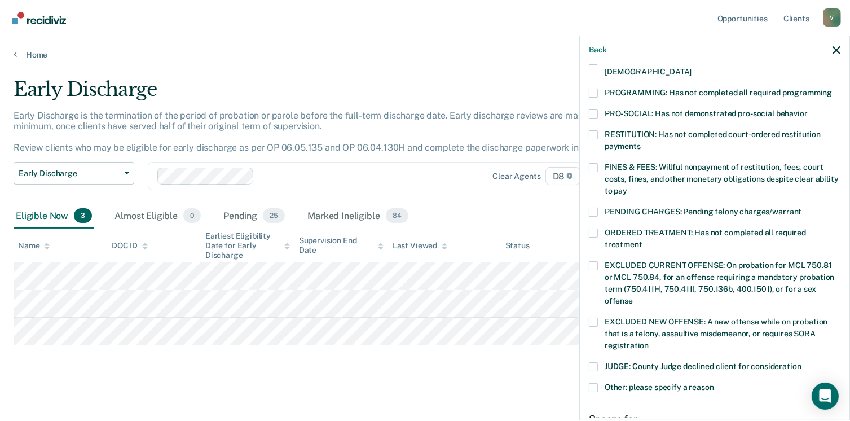
click at [590, 163] on span at bounding box center [593, 167] width 9 height 9
click at [628, 187] on input "FINES & FEES: Willful nonpayment of restitution, fees, court costs, fines, and …" at bounding box center [628, 187] width 0 height 0
click at [591, 130] on span at bounding box center [593, 134] width 9 height 9
click at [641, 142] on input "RESTITUTION: Has not completed court-ordered restitution payments" at bounding box center [641, 142] width 0 height 0
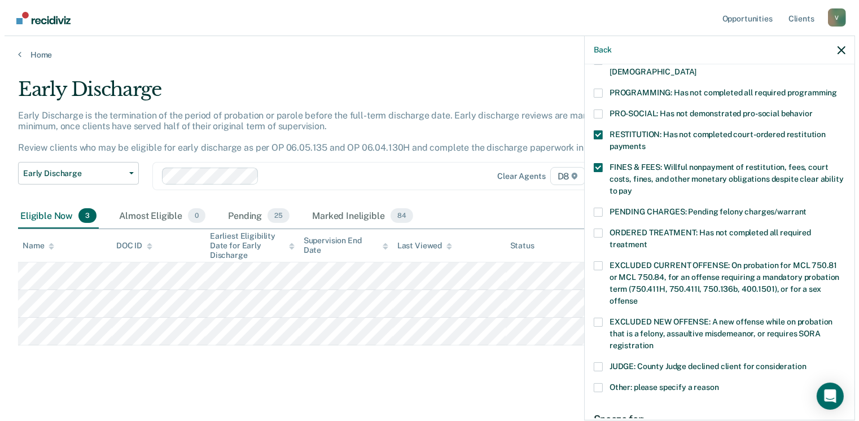
scroll to position [367, 0]
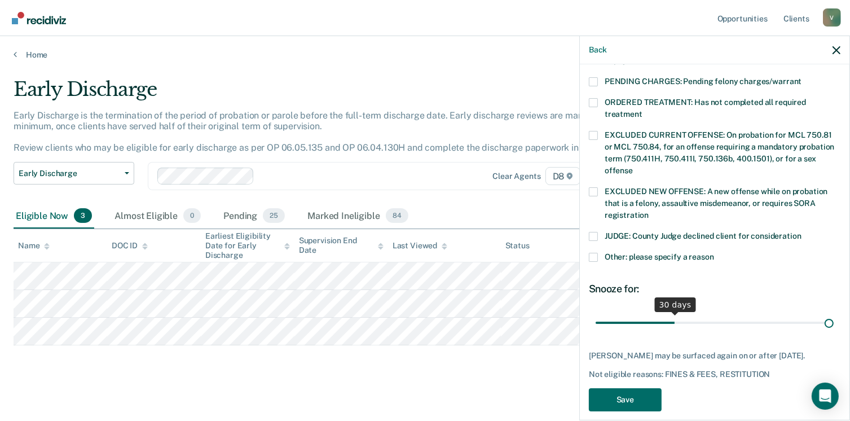
drag, startPoint x: 670, startPoint y: 311, endPoint x: 862, endPoint y: 310, distance: 192.4
type input "90"
click at [834, 313] on input "range" at bounding box center [715, 323] width 238 height 20
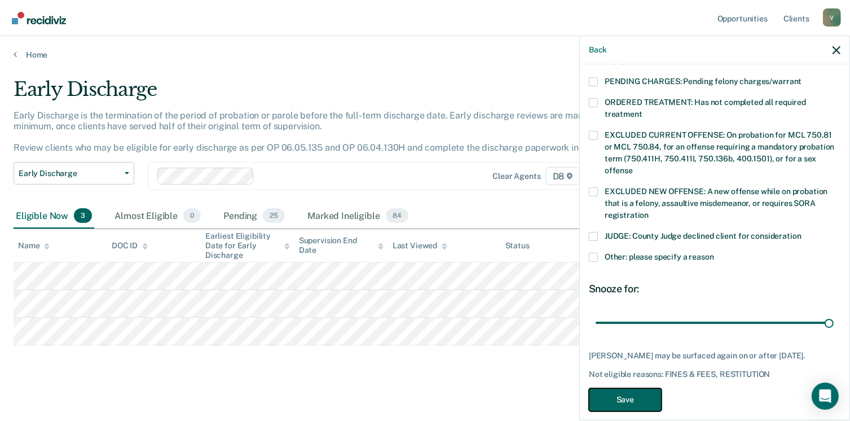
click at [642, 388] on button "Save" at bounding box center [625, 399] width 73 height 23
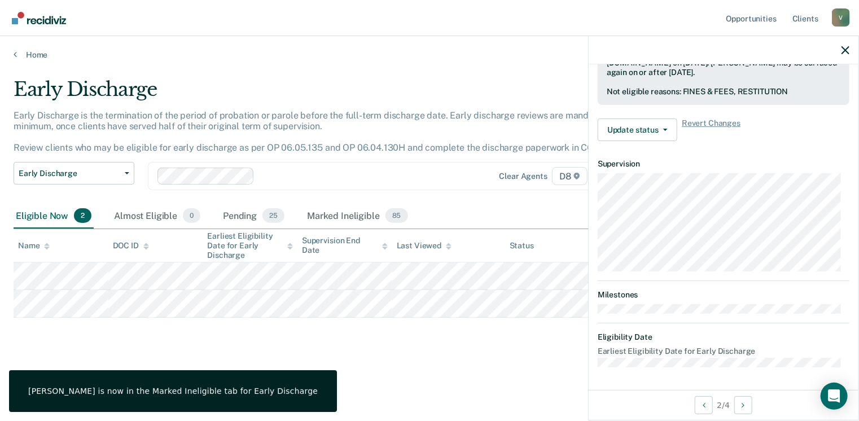
scroll to position [321, 0]
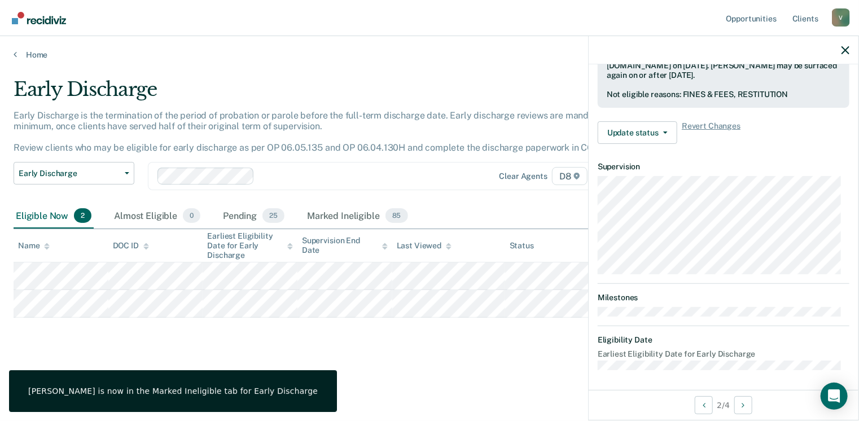
click at [468, 366] on div "Early Discharge Early Discharge is the termination of the period of probation o…" at bounding box center [430, 225] width 832 height 295
click at [383, 362] on div "Early Discharge Early Discharge is the termination of the period of probation o…" at bounding box center [430, 225] width 832 height 295
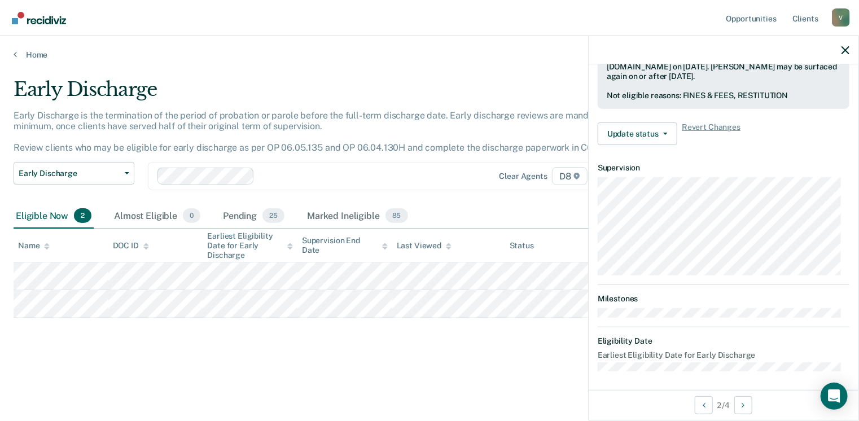
scroll to position [237, 0]
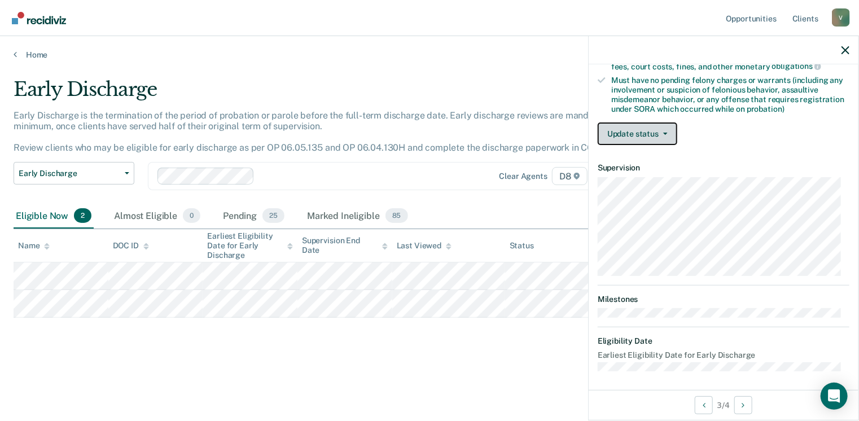
click at [622, 135] on button "Update status" at bounding box center [638, 133] width 80 height 23
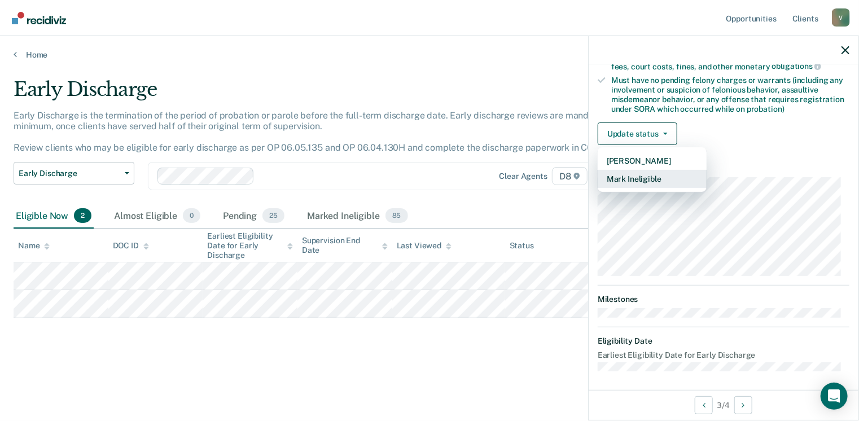
click at [638, 176] on button "Mark Ineligible" at bounding box center [652, 179] width 109 height 18
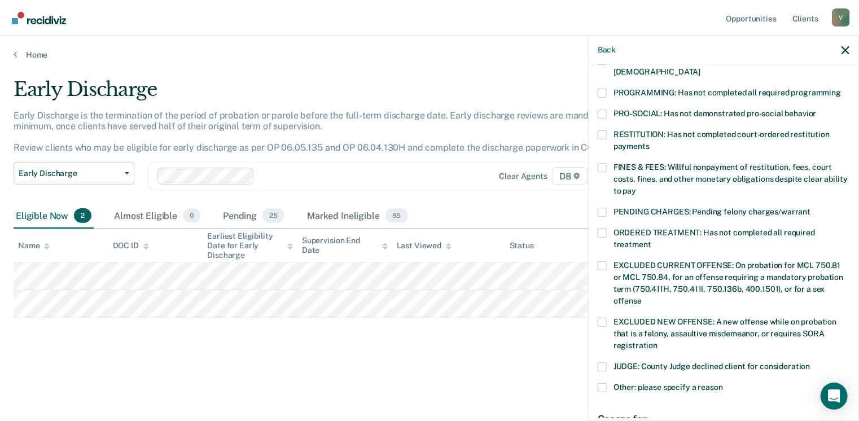
click at [601, 163] on span at bounding box center [602, 167] width 9 height 9
click at [636, 187] on input "FINES & FEES: Willful nonpayment of restitution, fees, court costs, fines, and …" at bounding box center [636, 187] width 0 height 0
click at [599, 130] on span at bounding box center [602, 134] width 9 height 9
click at [650, 142] on input "RESTITUTION: Has not completed court-ordered restitution payments" at bounding box center [650, 142] width 0 height 0
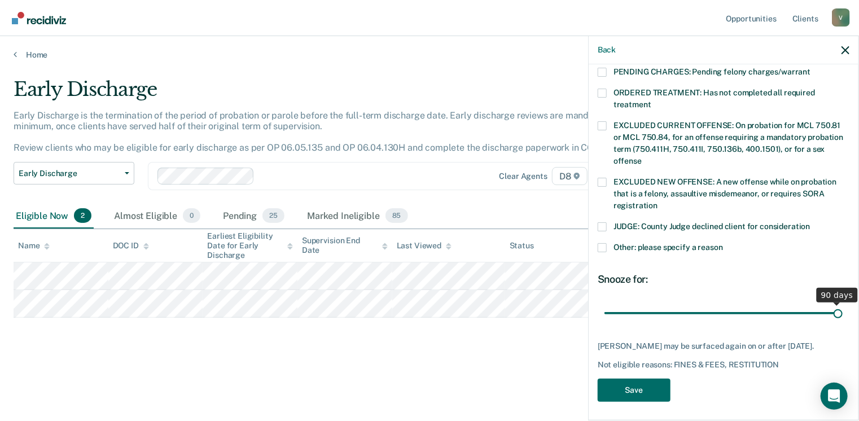
drag, startPoint x: 681, startPoint y: 301, endPoint x: 862, endPoint y: 289, distance: 181.5
type input "90"
click at [843, 304] on input "range" at bounding box center [723, 314] width 238 height 20
click at [626, 385] on button "Save" at bounding box center [634, 390] width 73 height 23
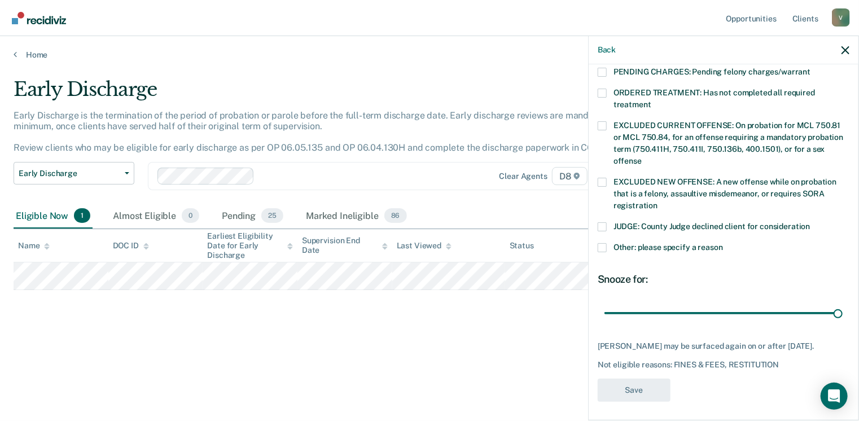
click at [337, 350] on div "Early Discharge Early Discharge is the termination of the period of probation o…" at bounding box center [430, 225] width 832 height 295
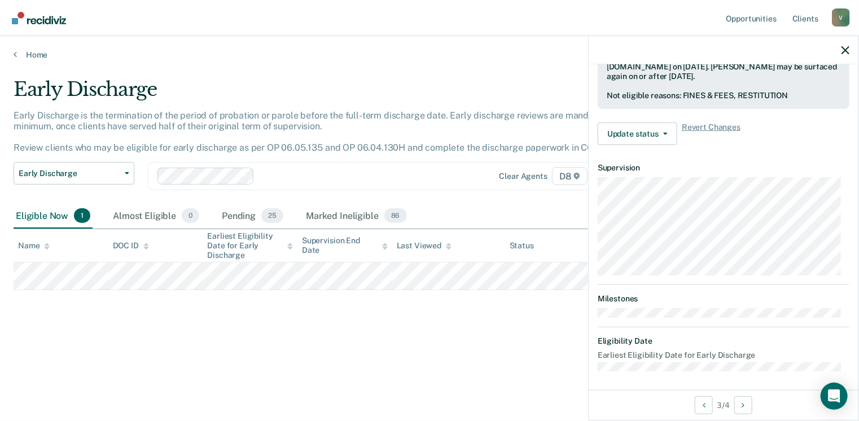
scroll to position [237, 0]
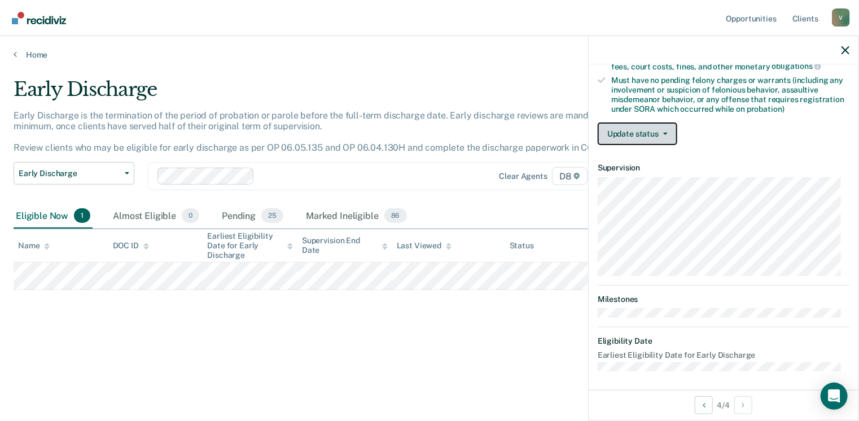
click at [628, 122] on button "Update status" at bounding box center [638, 133] width 80 height 23
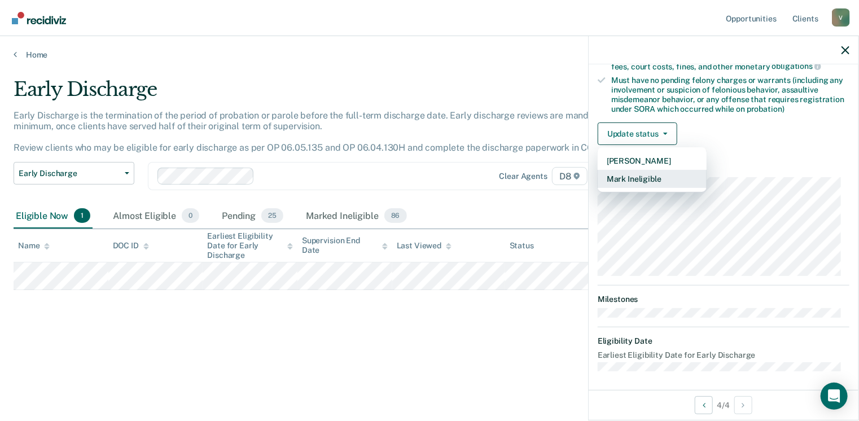
click at [642, 179] on button "Mark Ineligible" at bounding box center [652, 179] width 109 height 18
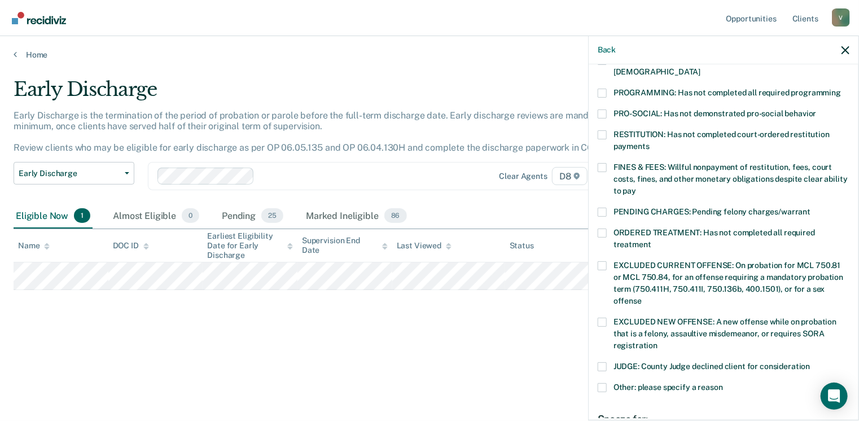
click at [606, 130] on span at bounding box center [602, 134] width 9 height 9
click at [650, 142] on input "RESTITUTION: Has not completed court-ordered restitution payments" at bounding box center [650, 142] width 0 height 0
click at [603, 163] on span at bounding box center [602, 167] width 9 height 9
click at [636, 187] on input "FINES & FEES: Willful nonpayment of restitution, fees, court costs, fines, and …" at bounding box center [636, 187] width 0 height 0
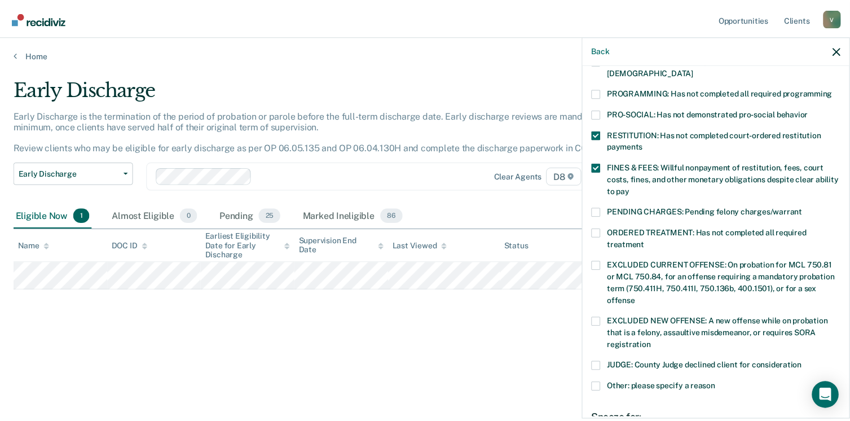
scroll to position [377, 0]
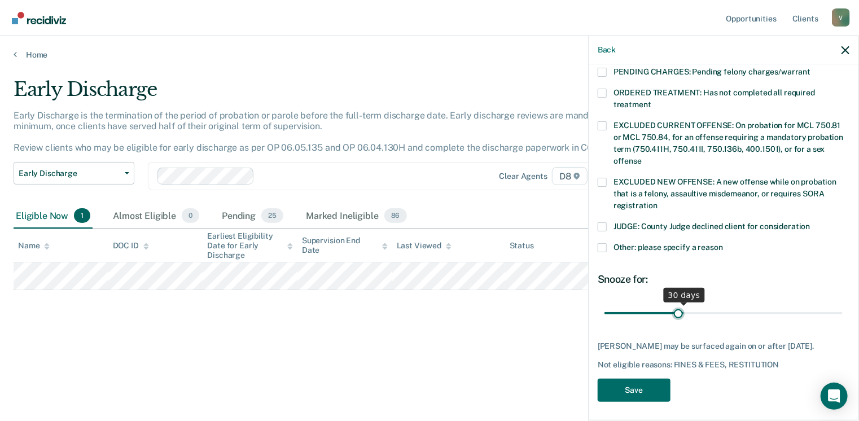
click at [675, 304] on input "range" at bounding box center [723, 314] width 238 height 20
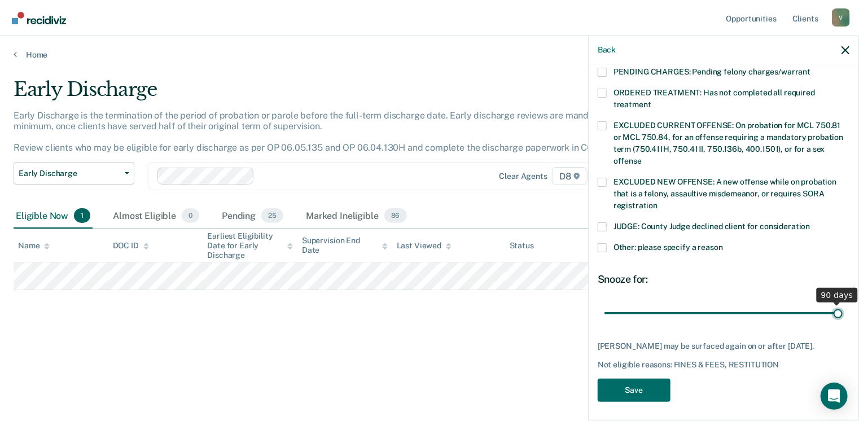
drag, startPoint x: 675, startPoint y: 301, endPoint x: 862, endPoint y: 263, distance: 190.6
type input "90"
click at [843, 304] on input "range" at bounding box center [723, 314] width 238 height 20
click at [637, 387] on button "Save" at bounding box center [634, 390] width 73 height 23
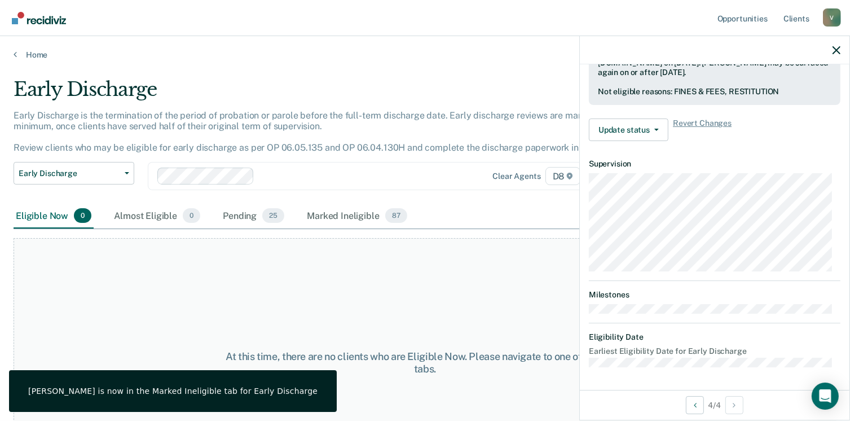
scroll to position [321, 0]
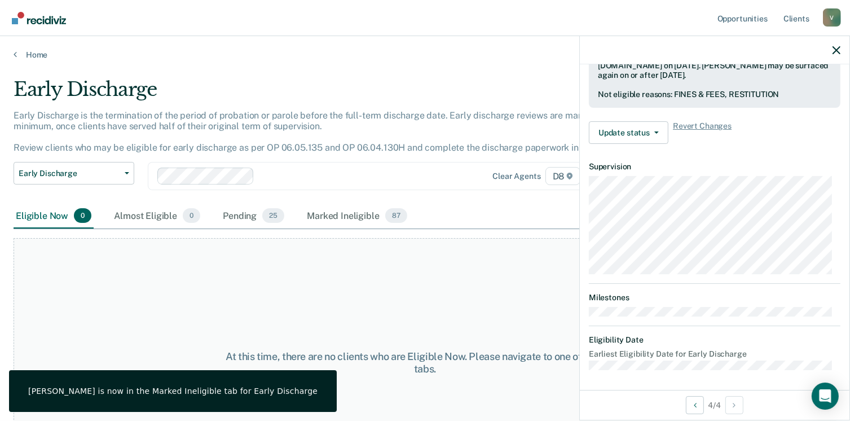
click at [446, 314] on div "At this time, there are no clients who are Eligible Now. Please navigate to one…" at bounding box center [425, 362] width 823 height 249
click at [345, 93] on div "Early Discharge" at bounding box center [333, 94] width 638 height 32
click at [27, 58] on link "Home" at bounding box center [425, 55] width 823 height 10
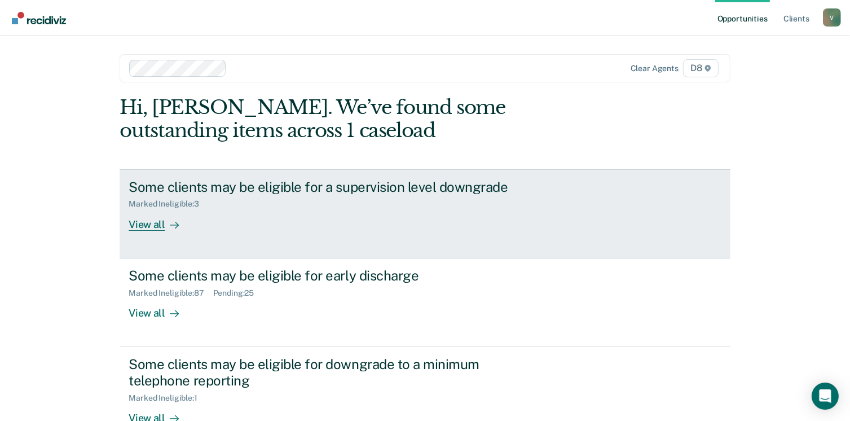
click at [149, 220] on div "View all" at bounding box center [160, 220] width 63 height 22
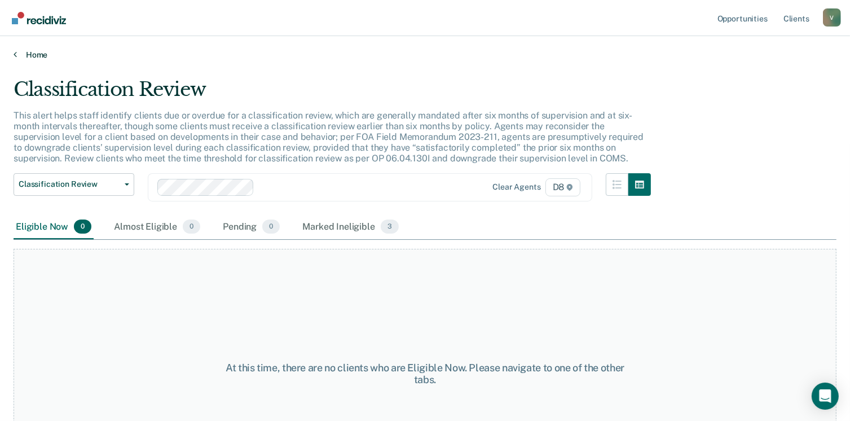
click at [19, 51] on link "Home" at bounding box center [425, 55] width 823 height 10
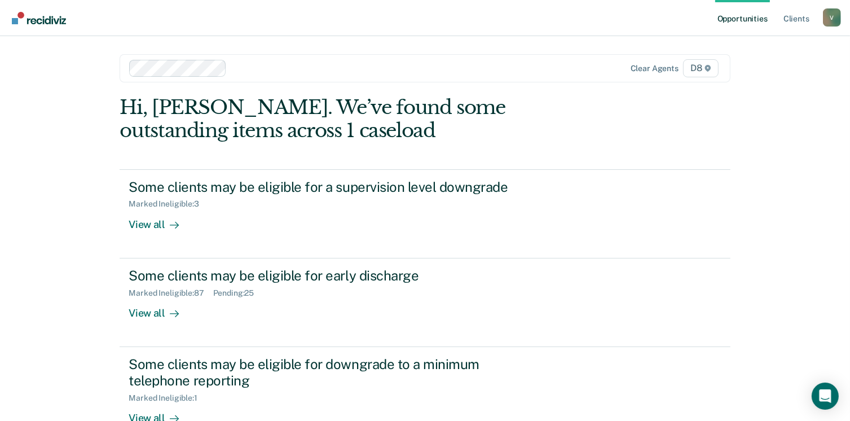
scroll to position [164, 0]
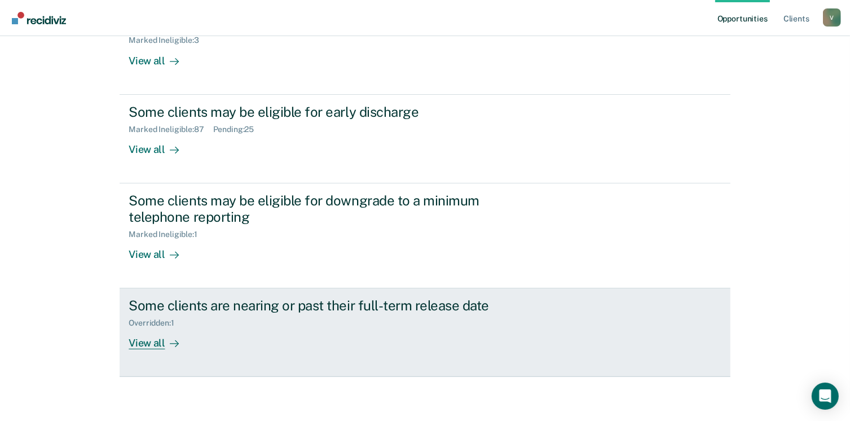
click at [156, 336] on div "View all" at bounding box center [160, 339] width 63 height 22
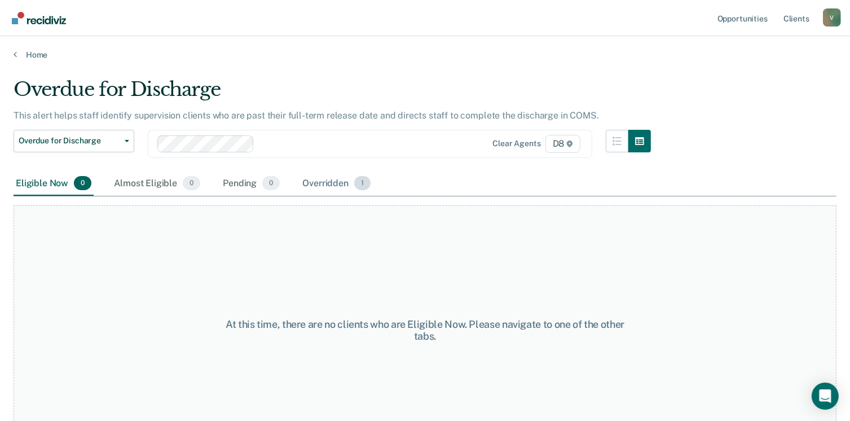
click at [331, 188] on div "Overridden 1" at bounding box center [336, 184] width 73 height 25
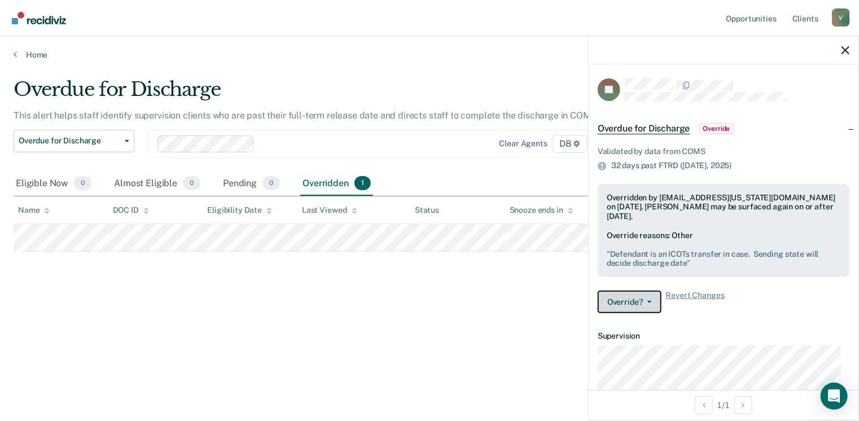
click at [625, 297] on button "Override?" at bounding box center [630, 302] width 64 height 23
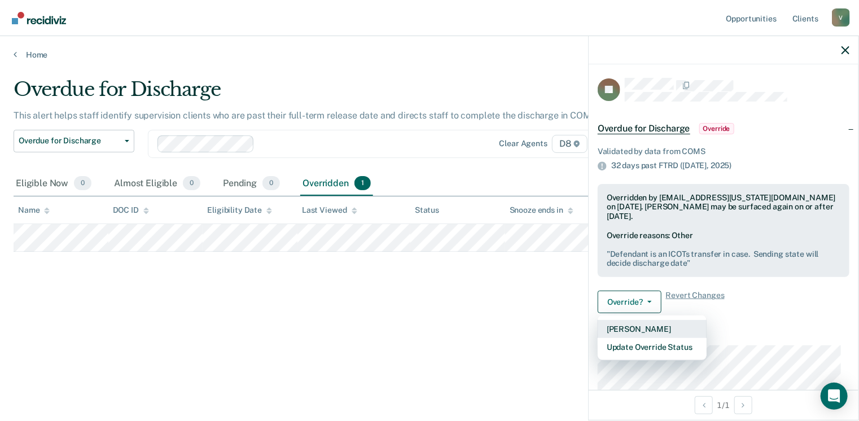
click at [632, 320] on button "[PERSON_NAME]" at bounding box center [652, 329] width 109 height 18
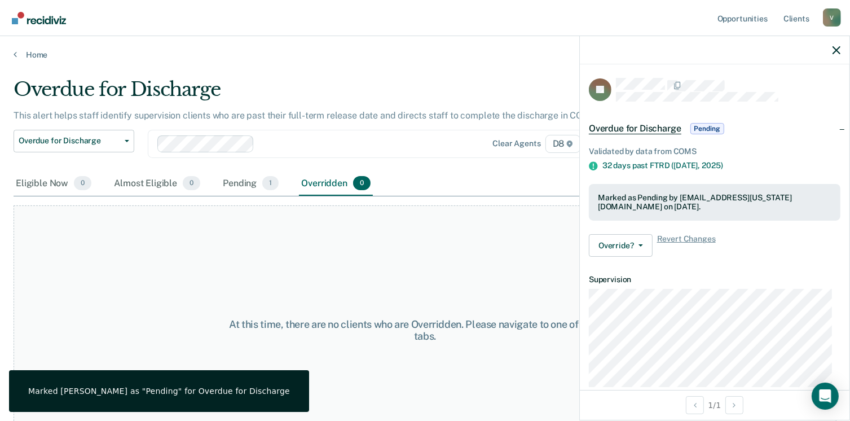
click at [457, 269] on div "At this time, there are no clients who are Overridden. Please navigate to one o…" at bounding box center [425, 329] width 823 height 249
click at [32, 59] on link "Home" at bounding box center [425, 55] width 823 height 10
